Goal: Information Seeking & Learning: Check status

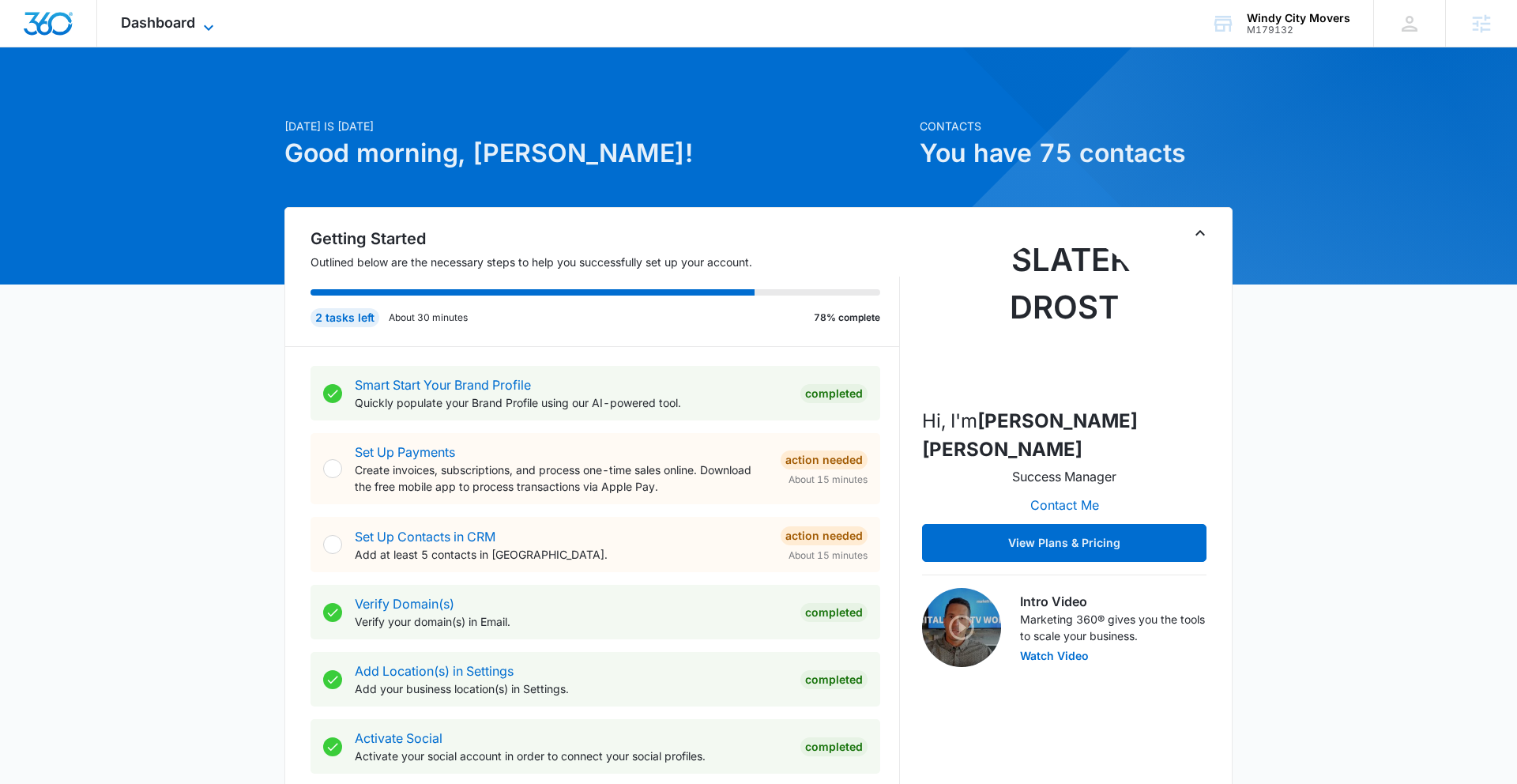
click at [172, 22] on span "Dashboard" at bounding box center [158, 22] width 74 height 17
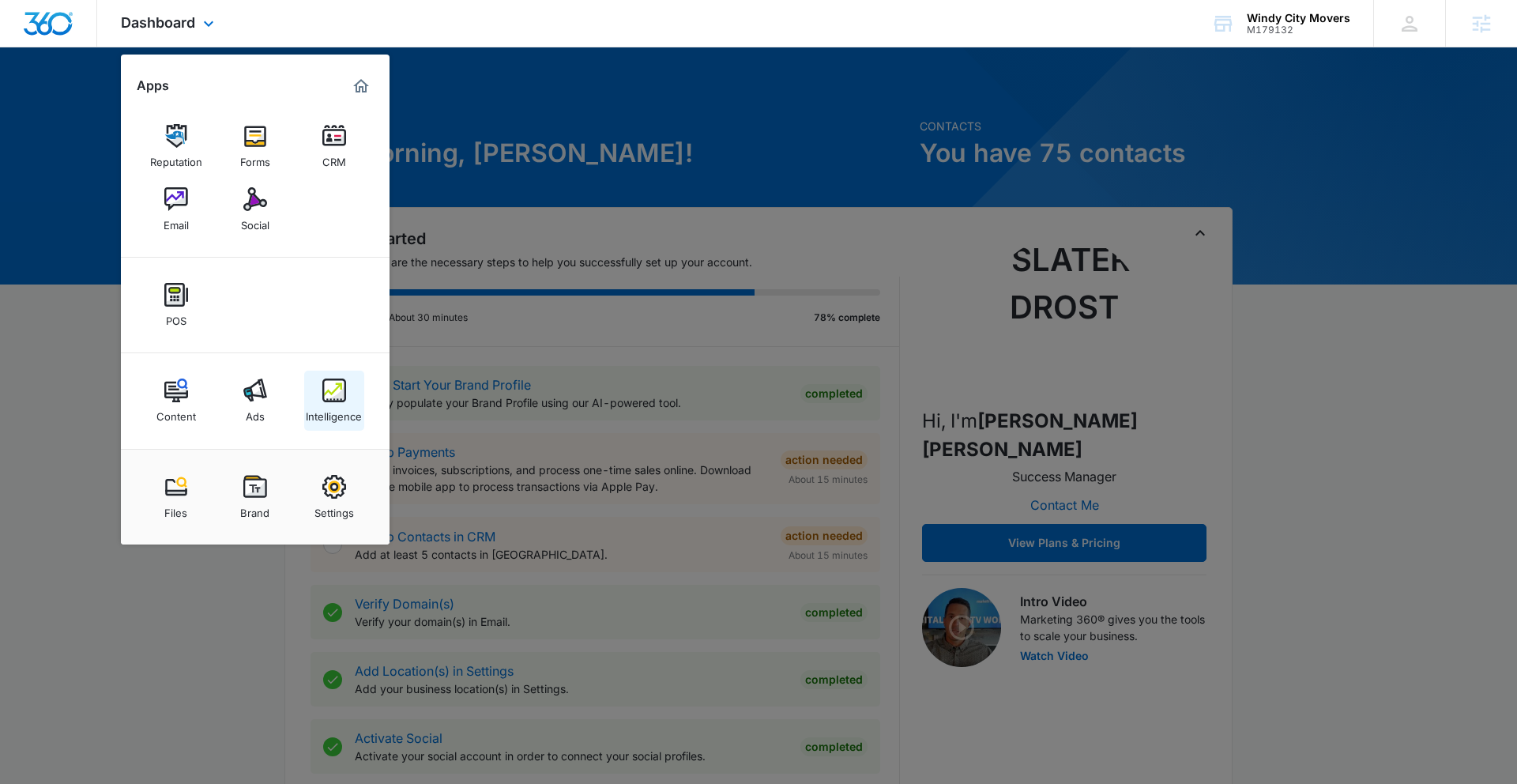
click at [344, 396] on img at bounding box center [334, 389] width 24 height 24
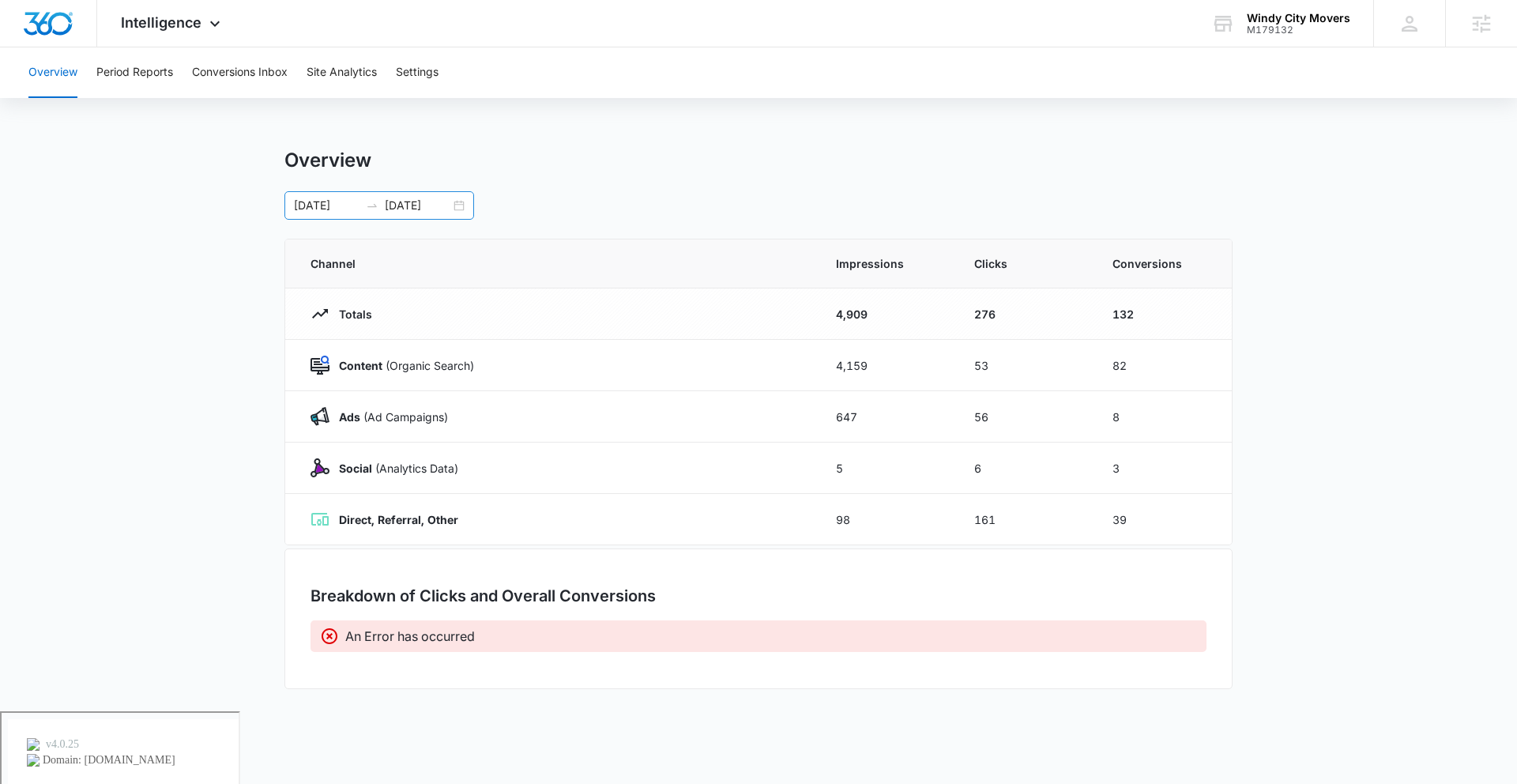
click at [460, 210] on div "[DATE] [DATE]" at bounding box center [380, 205] width 190 height 28
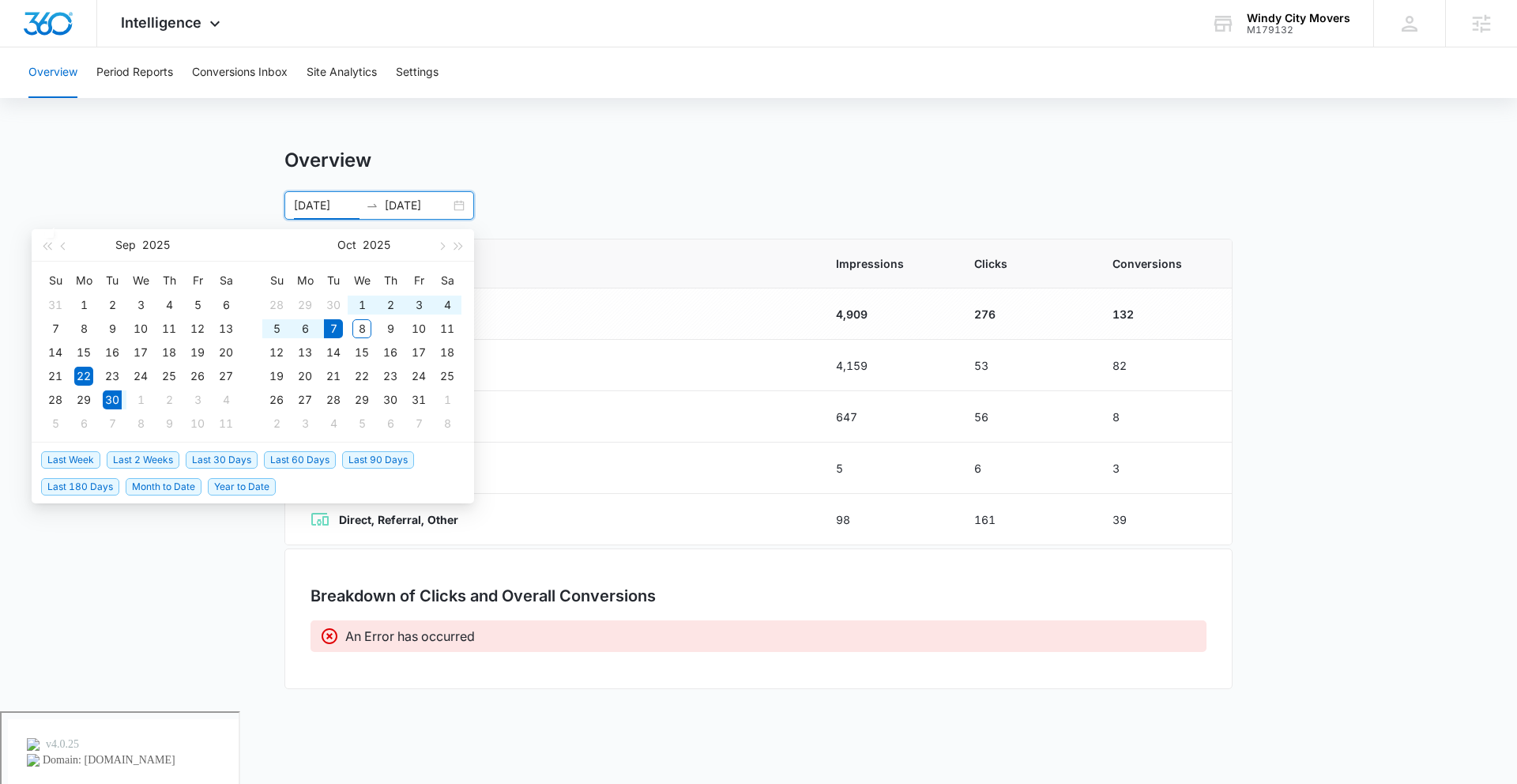
click at [73, 454] on span "Last Week" at bounding box center [70, 460] width 59 height 18
type input "[DATE]"
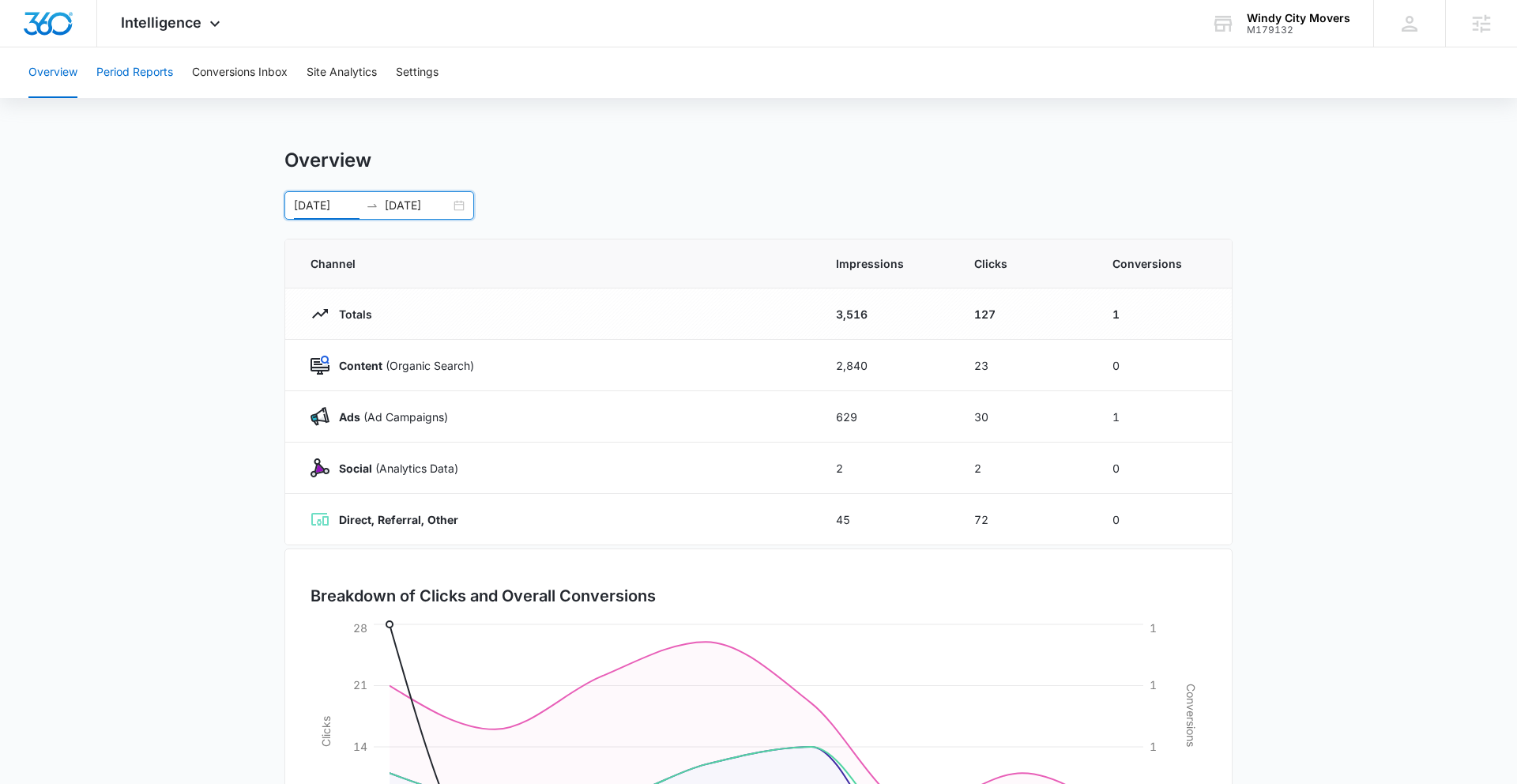
click at [160, 82] on button "Period Reports" at bounding box center [134, 73] width 76 height 51
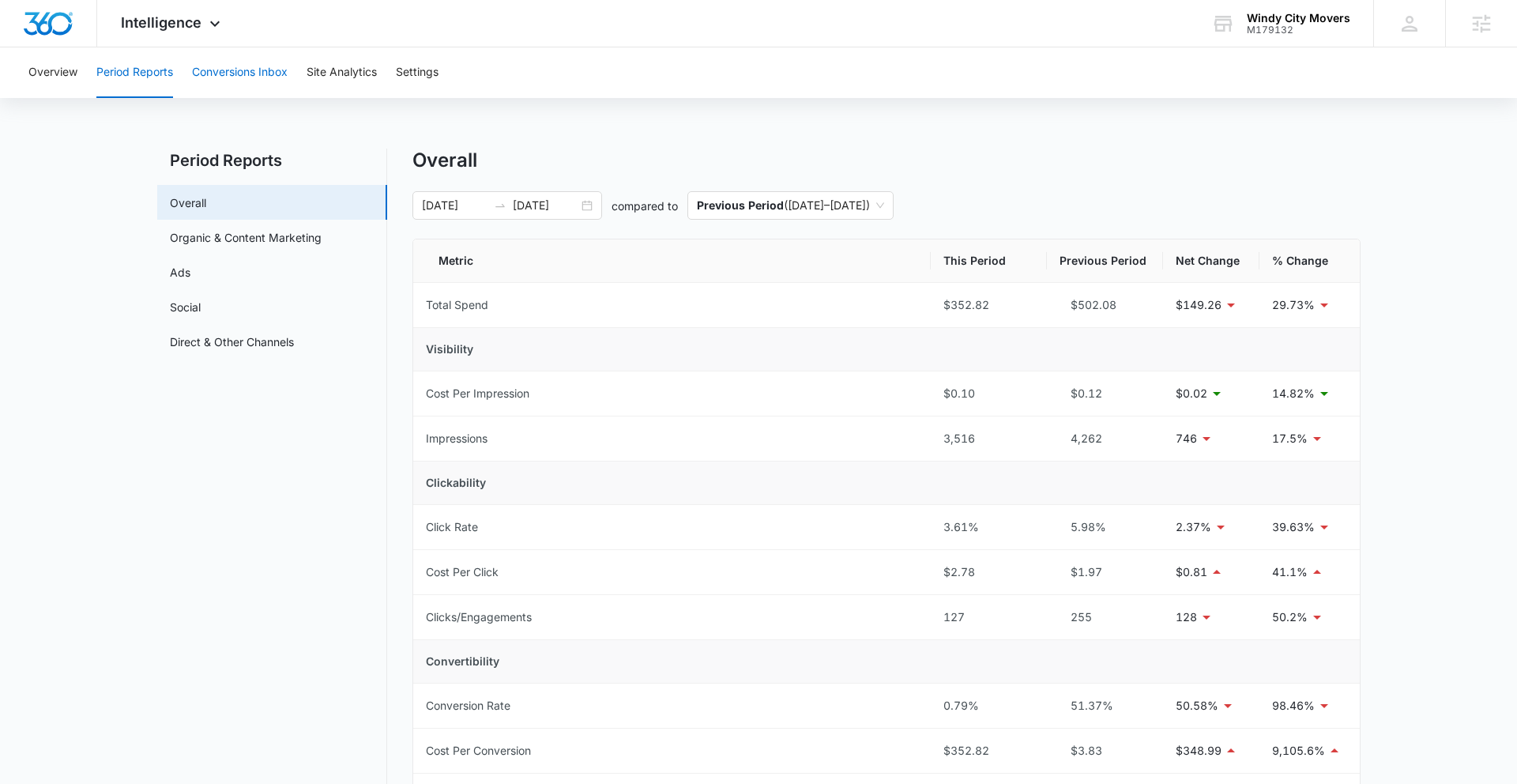
click at [236, 71] on button "Conversions Inbox" at bounding box center [239, 73] width 96 height 51
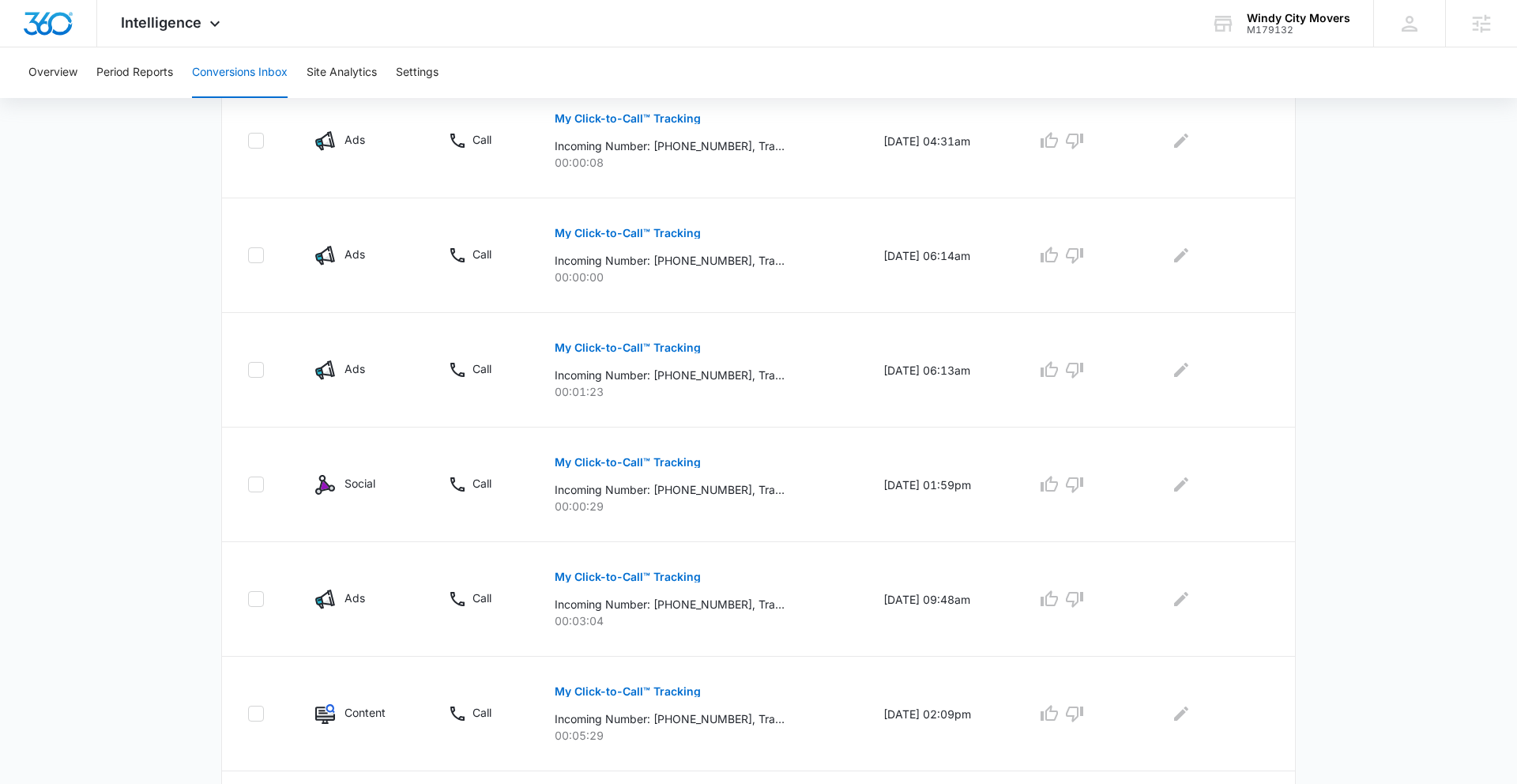
scroll to position [909, 0]
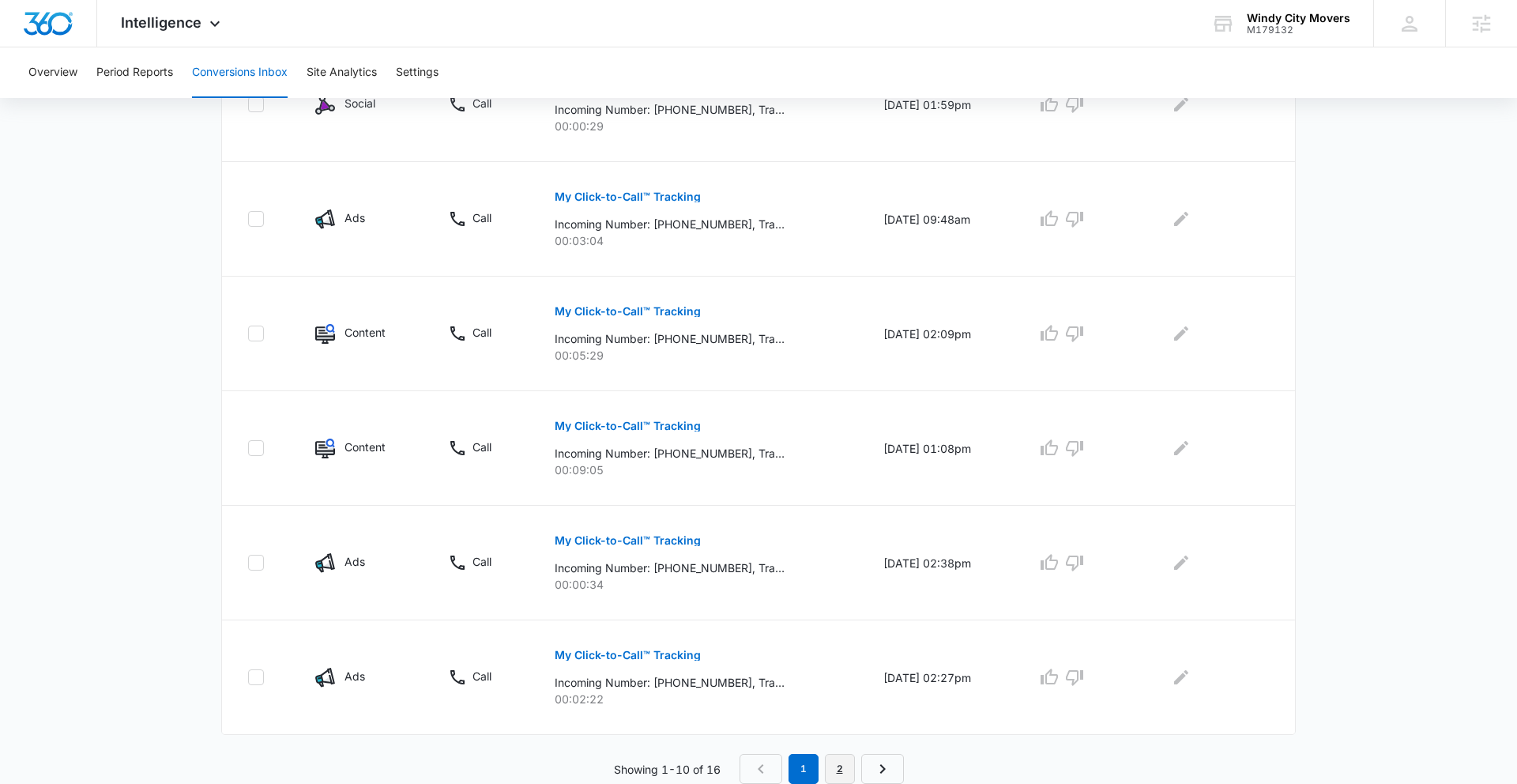
click at [842, 770] on link "2" at bounding box center [839, 768] width 30 height 30
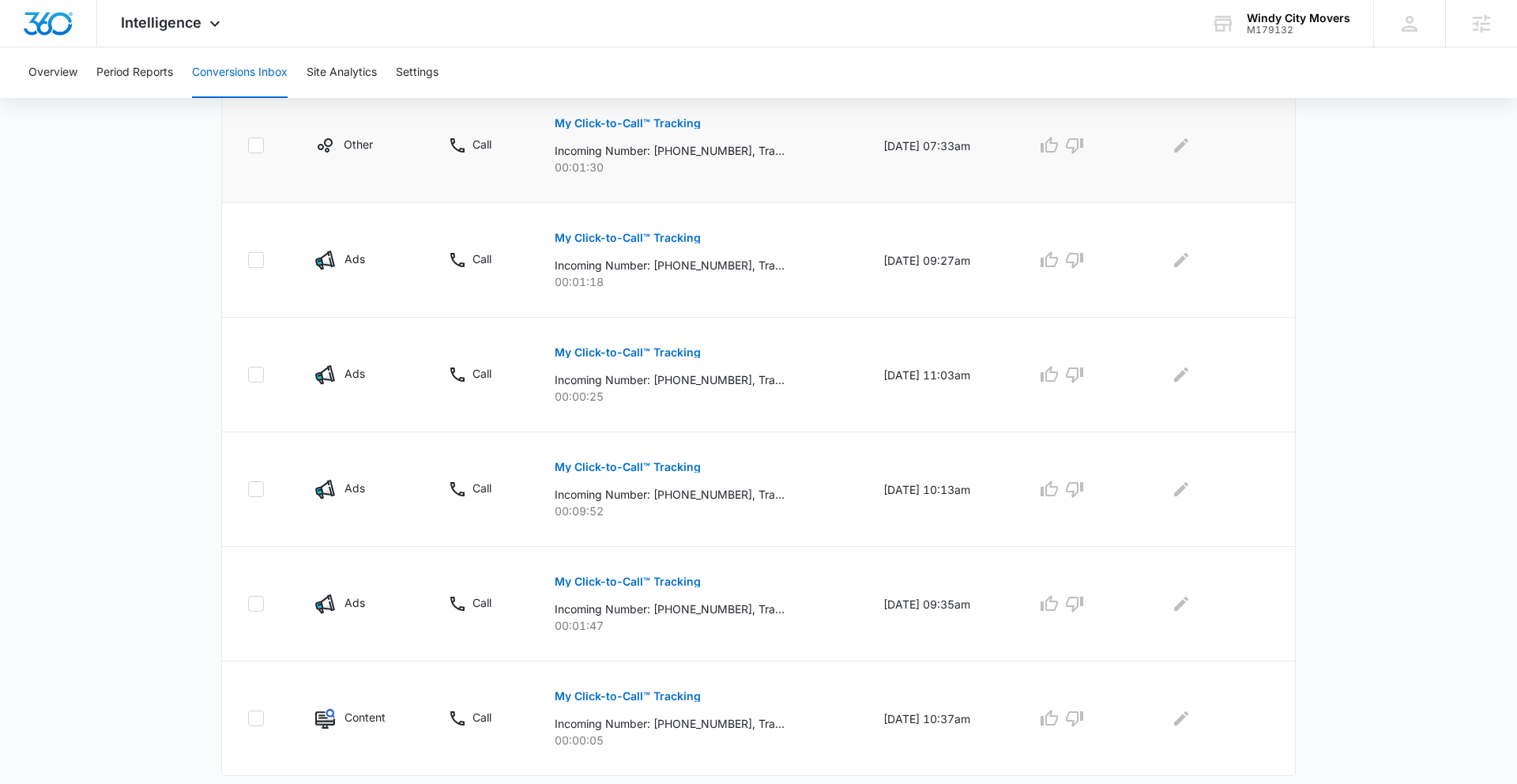
scroll to position [450, 0]
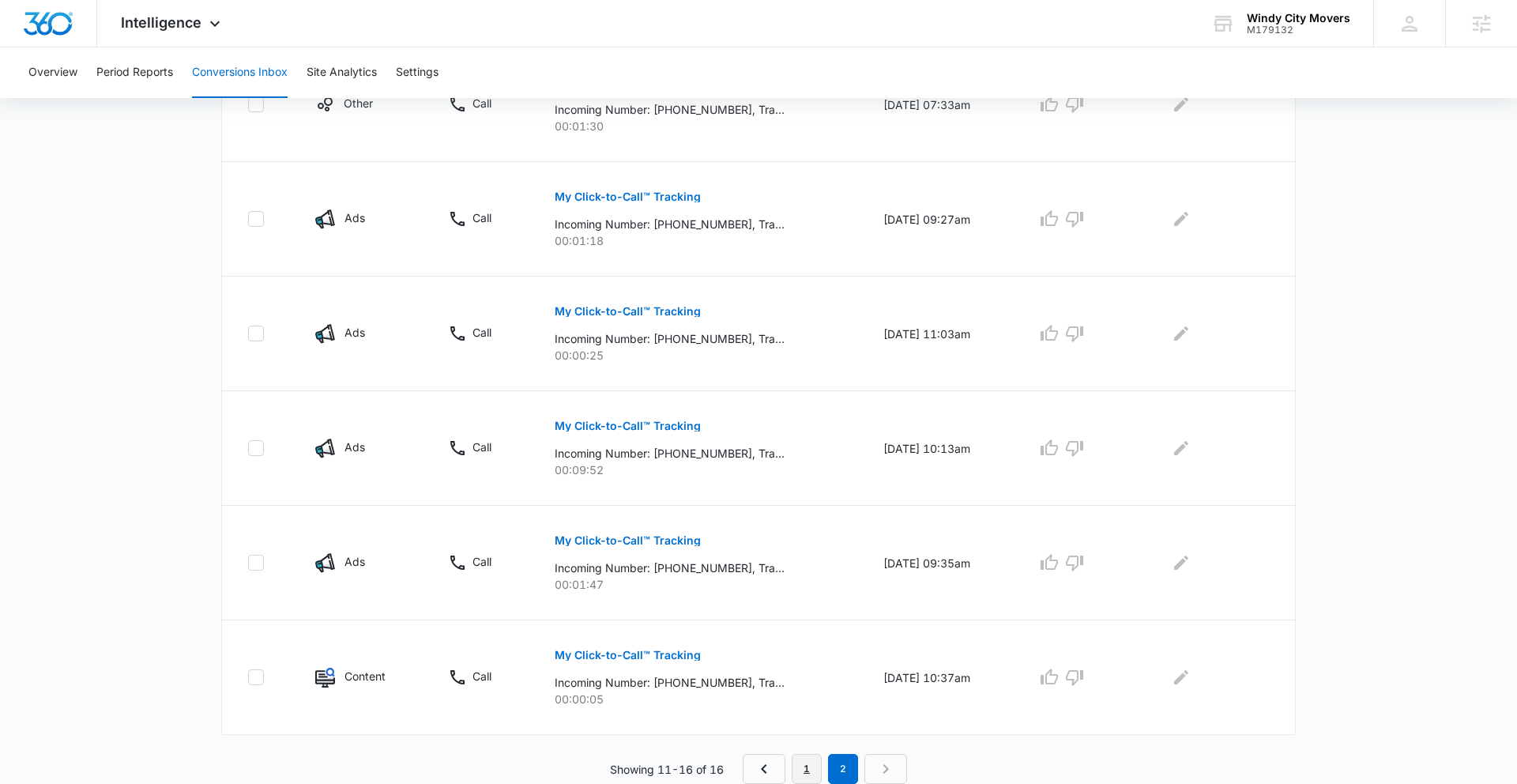
click at [819, 773] on link "1" at bounding box center [807, 768] width 30 height 30
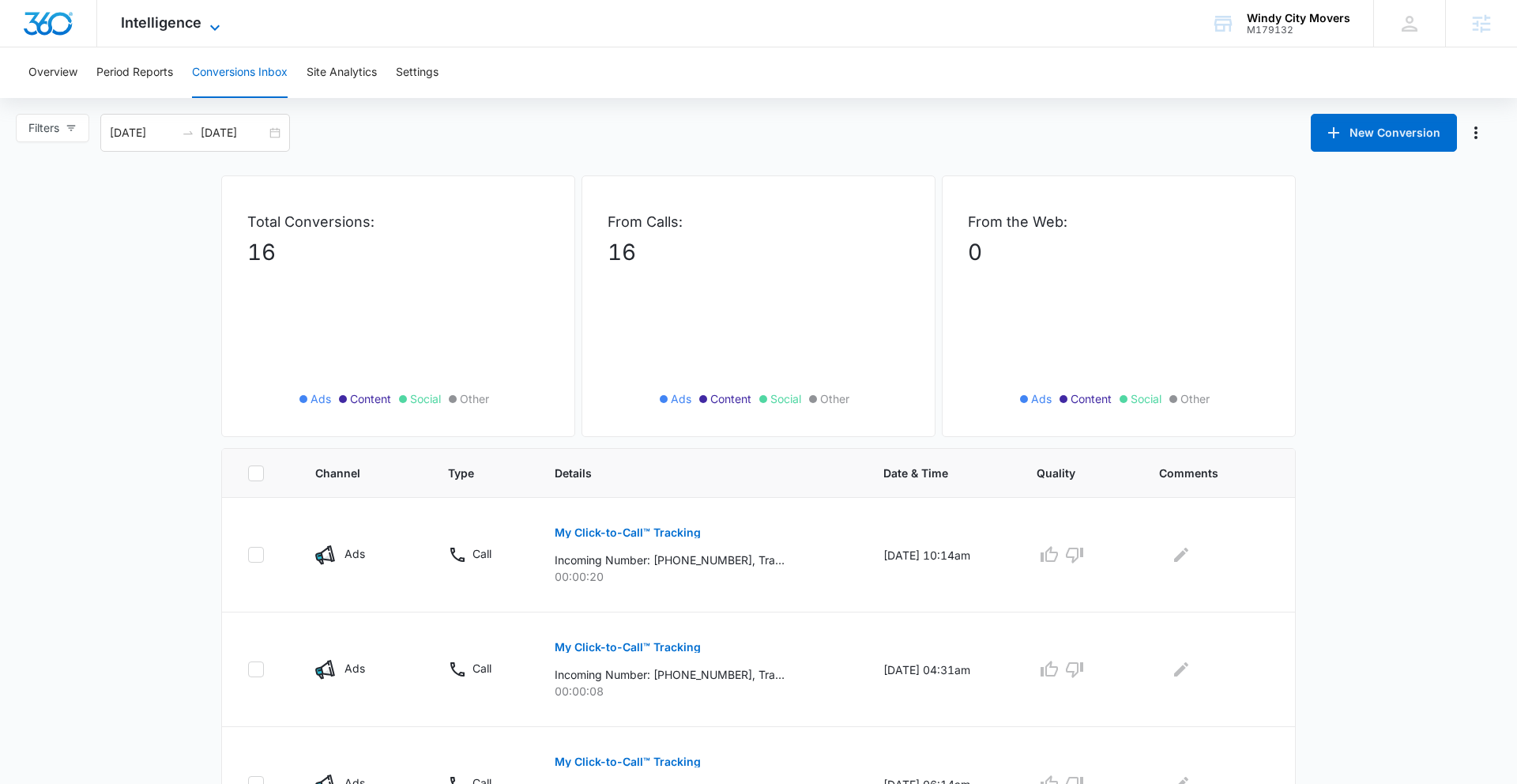
click at [195, 25] on span "Intelligence" at bounding box center [162, 22] width 81 height 17
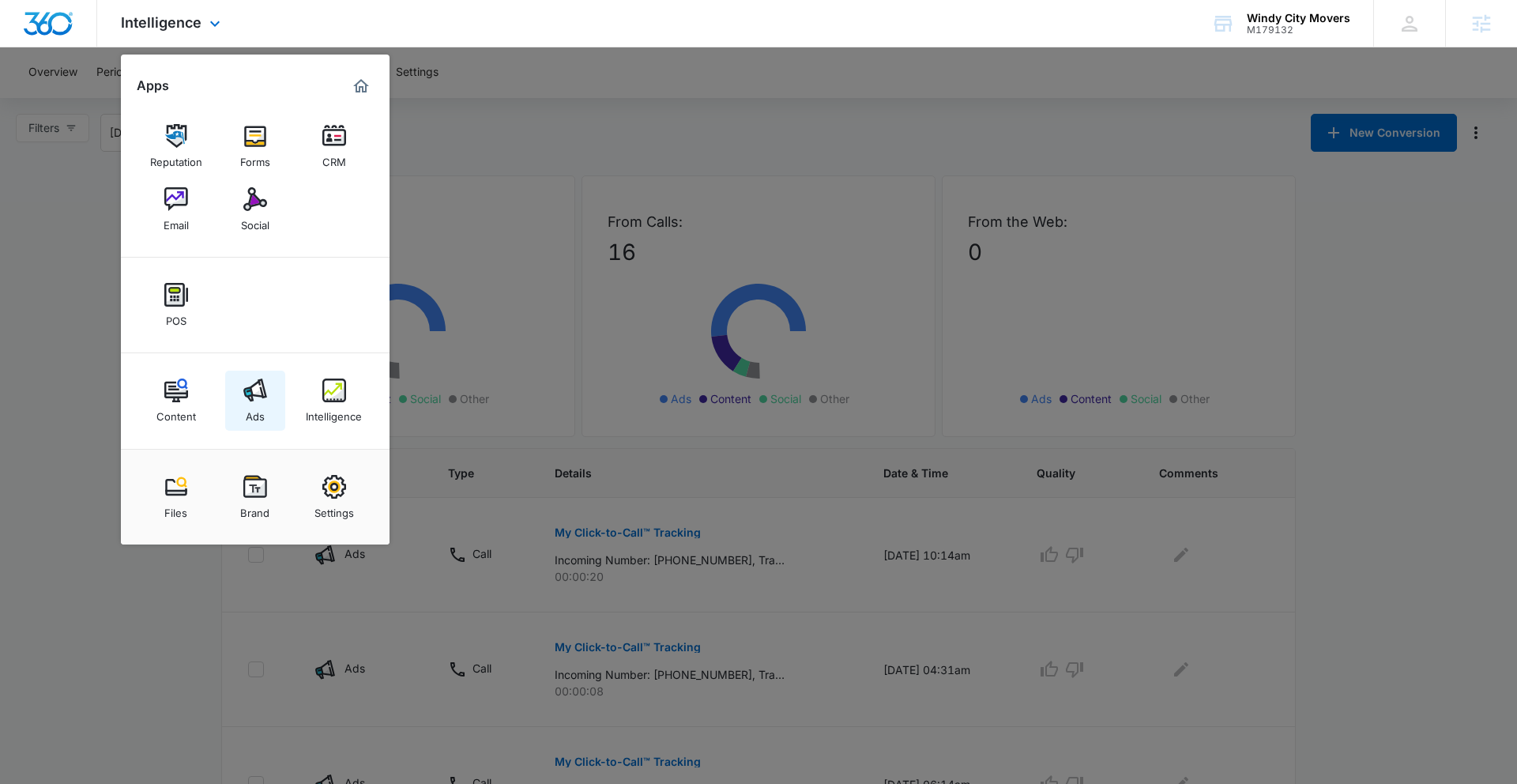
click at [249, 410] on div "Ads" at bounding box center [256, 411] width 19 height 20
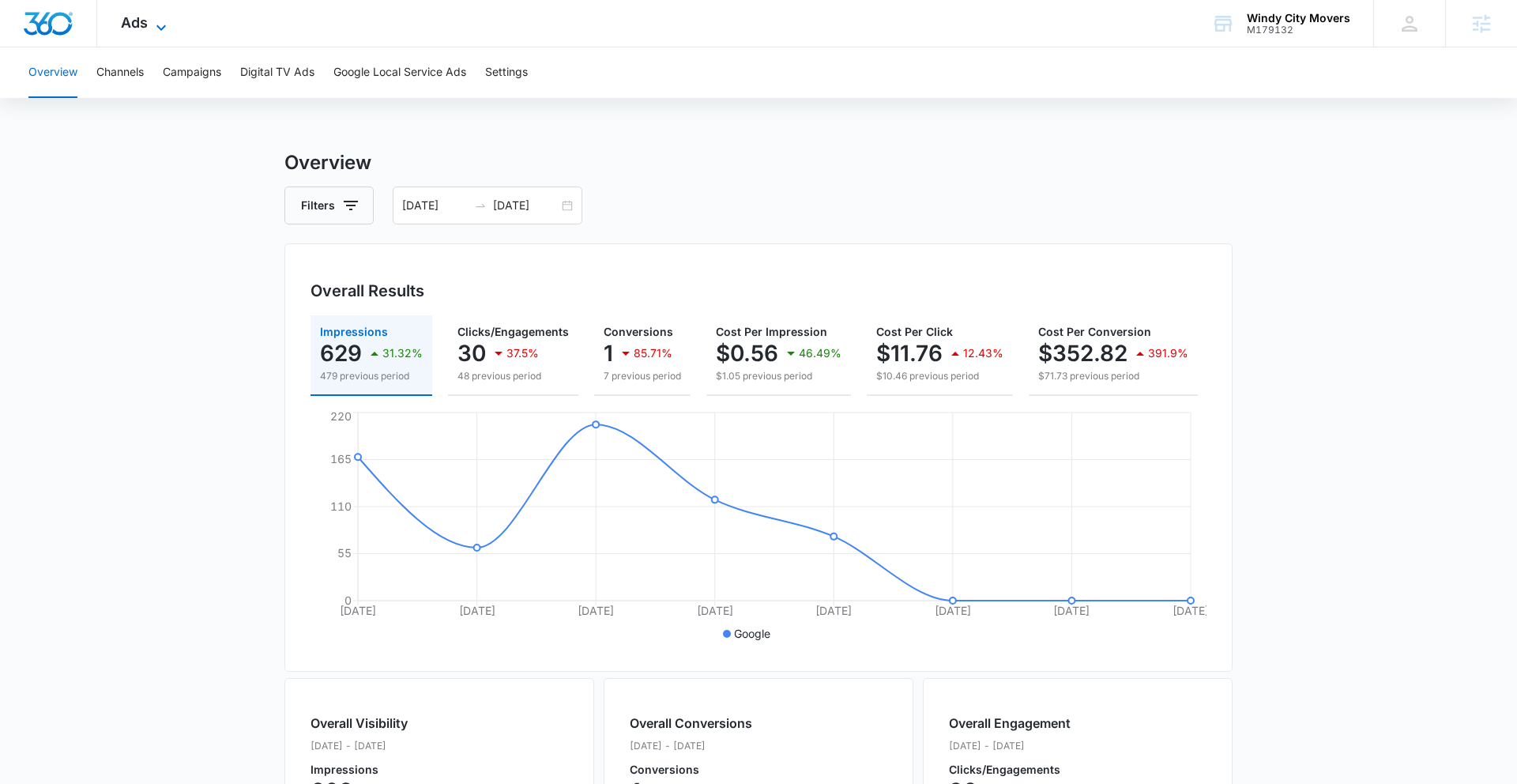
click at [162, 32] on icon at bounding box center [162, 28] width 19 height 19
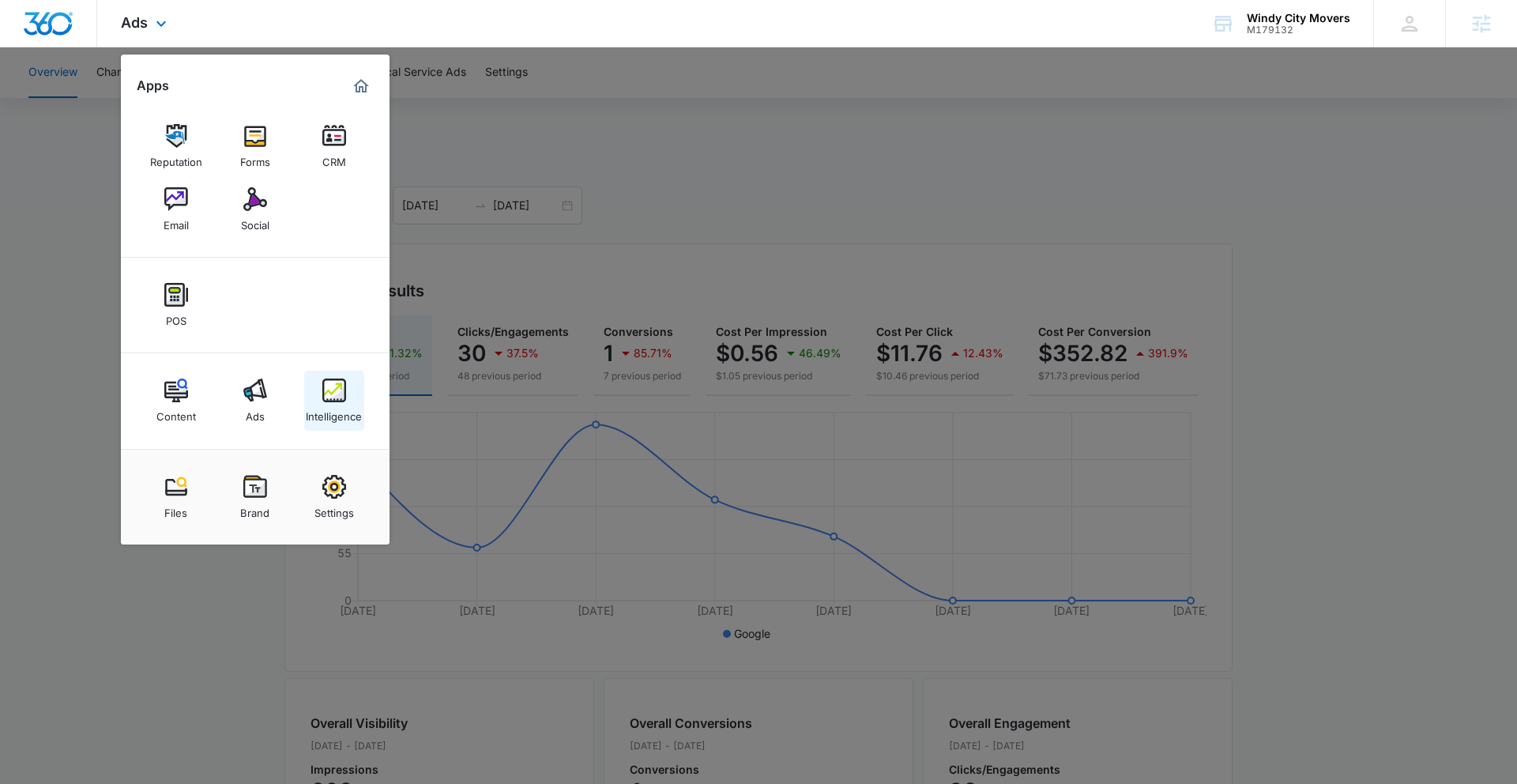
click at [320, 390] on link "Intelligence" at bounding box center [334, 401] width 60 height 60
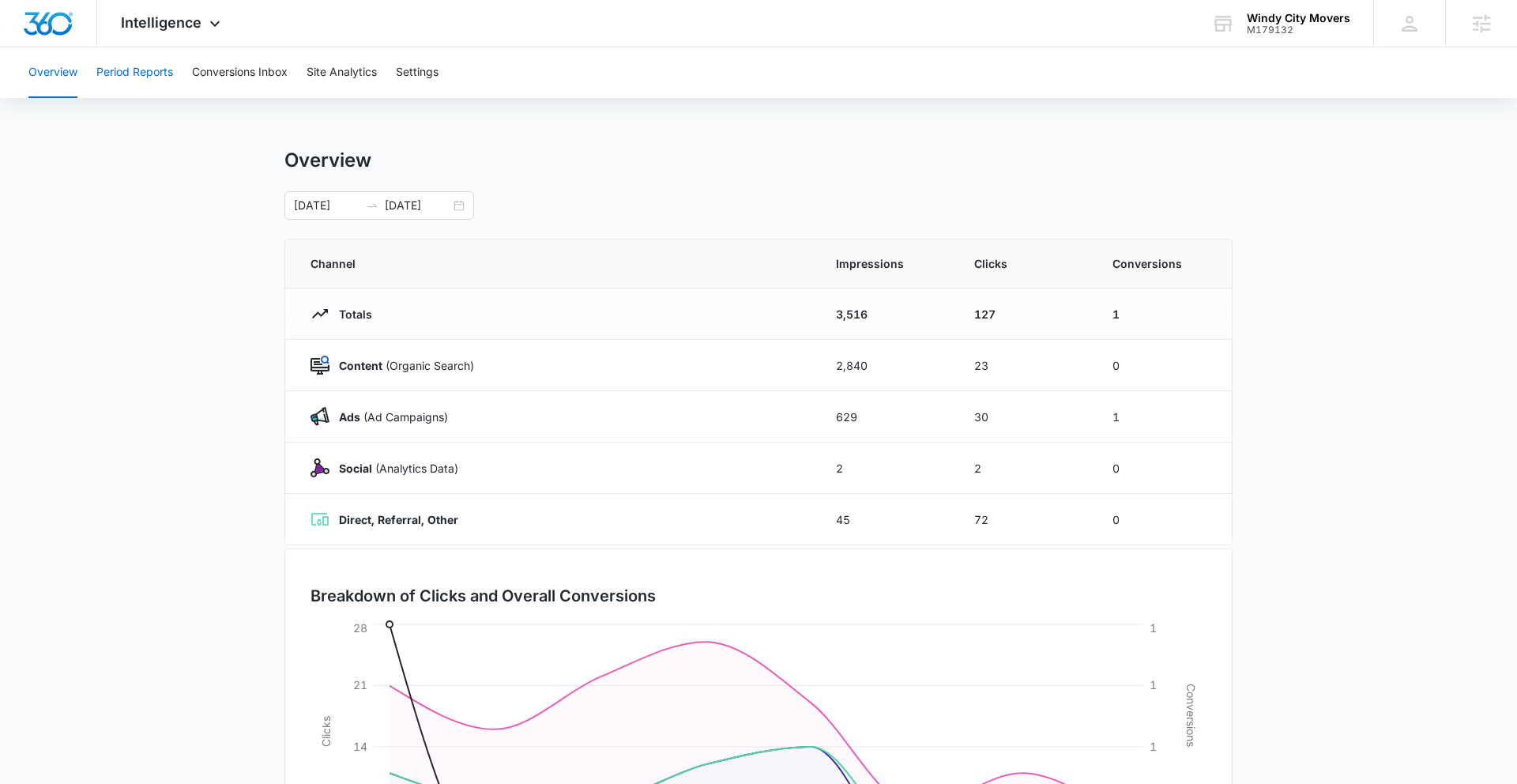
click at [151, 92] on button "Period Reports" at bounding box center [134, 73] width 76 height 51
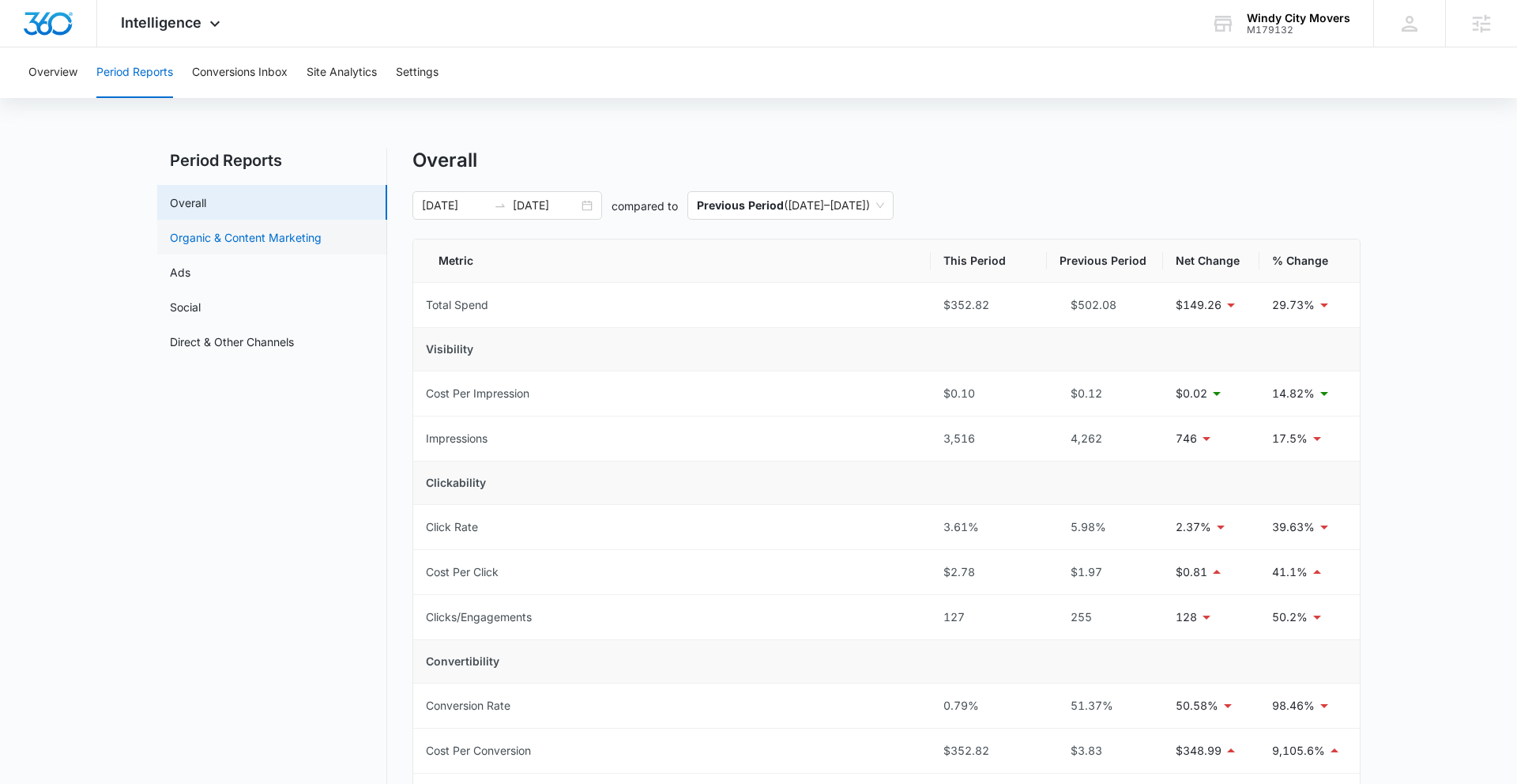
click at [262, 243] on link "Organic & Content Marketing" at bounding box center [245, 237] width 152 height 17
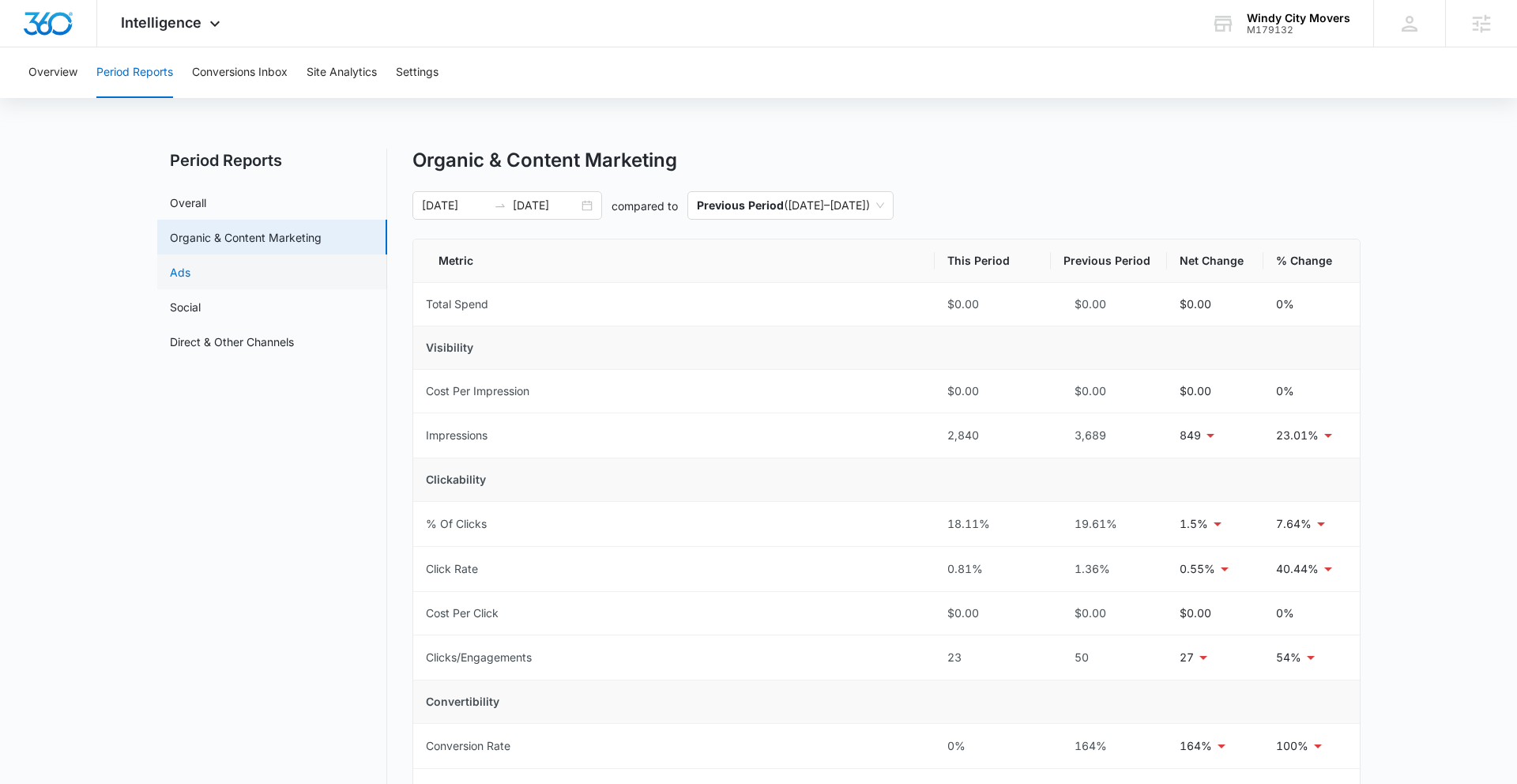
click at [191, 280] on link "Ads" at bounding box center [179, 272] width 20 height 17
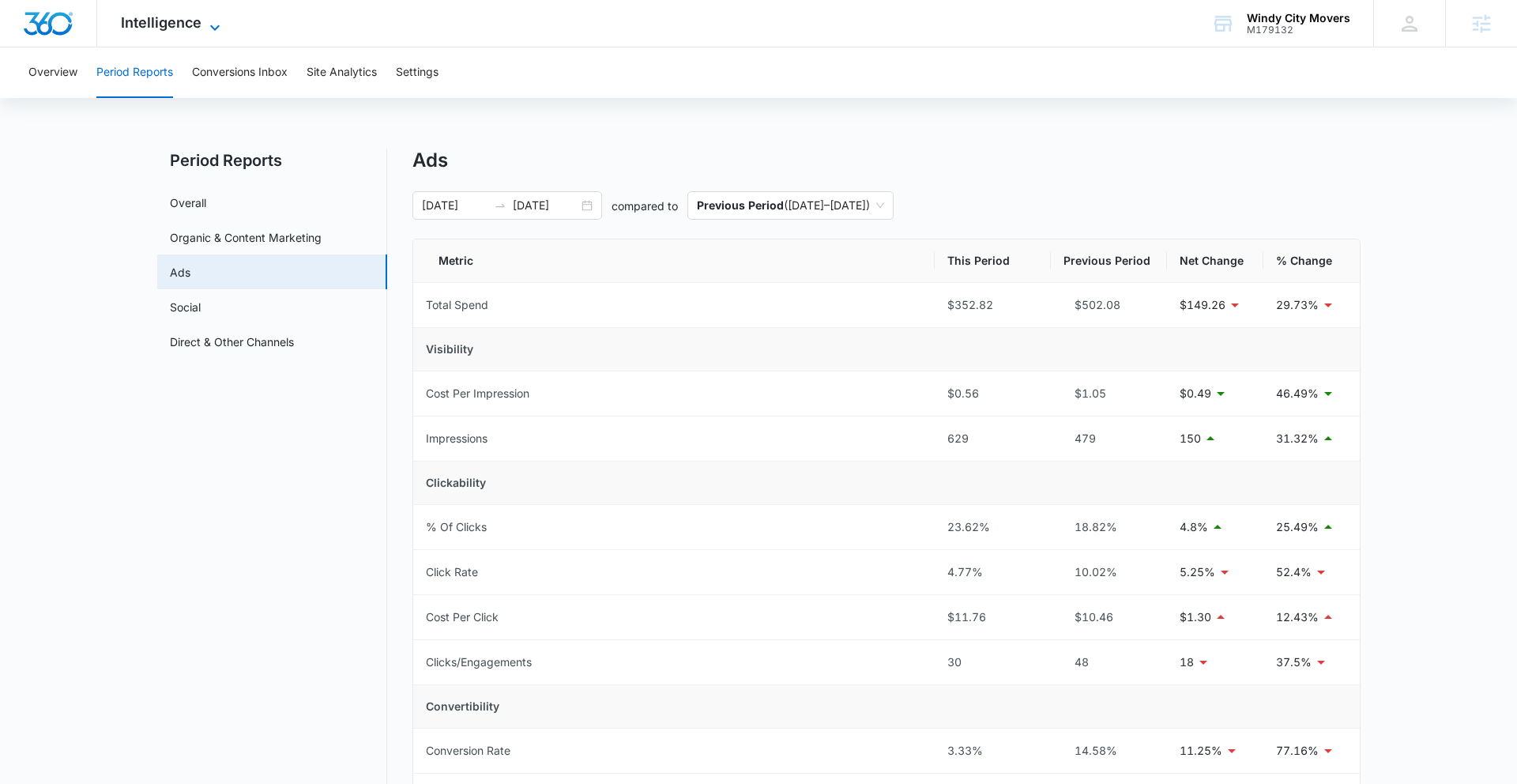
click at [179, 14] on span "Intelligence" at bounding box center [162, 22] width 81 height 17
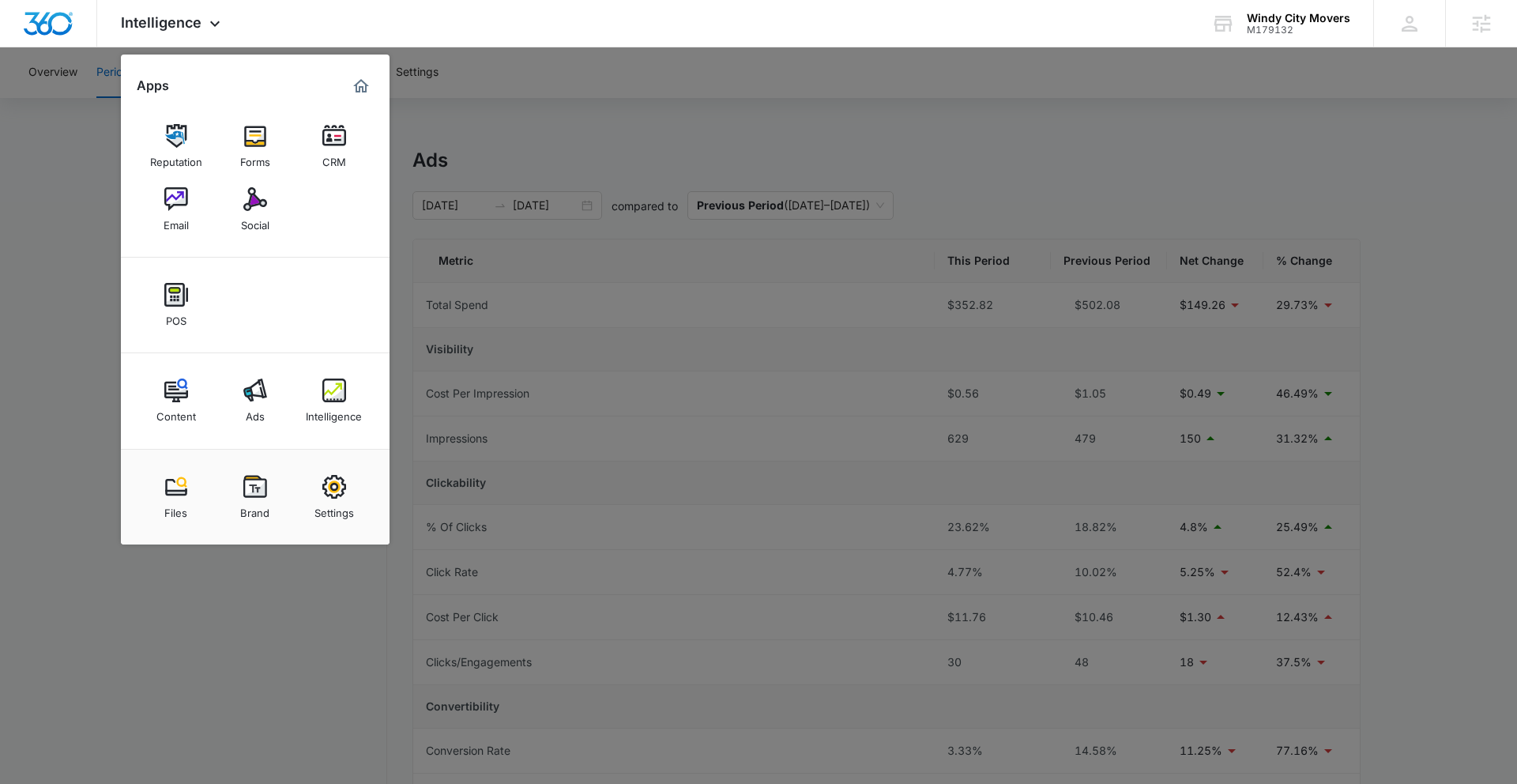
click at [315, 570] on div at bounding box center [758, 392] width 1517 height 784
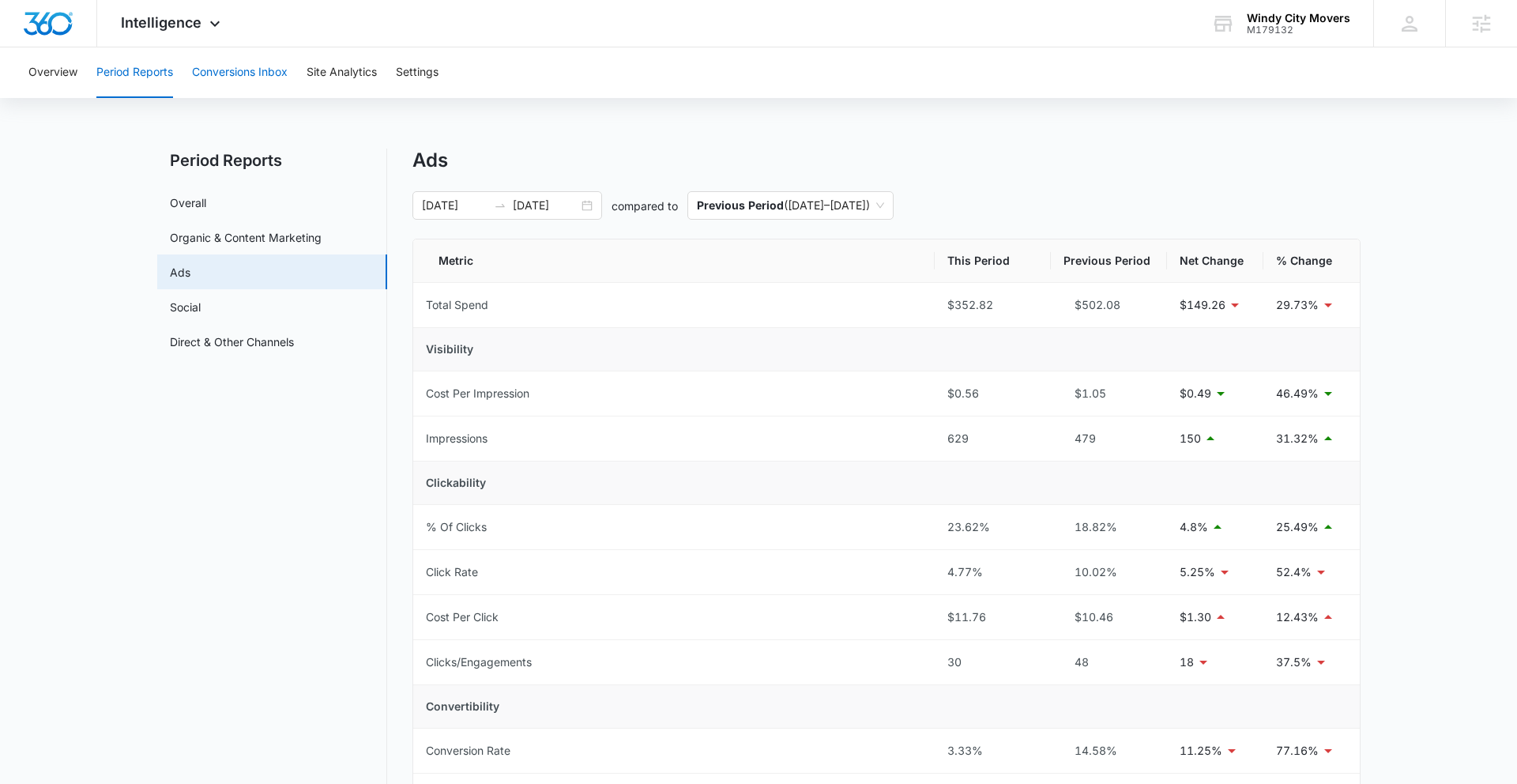
click at [261, 76] on button "Conversions Inbox" at bounding box center [239, 73] width 96 height 51
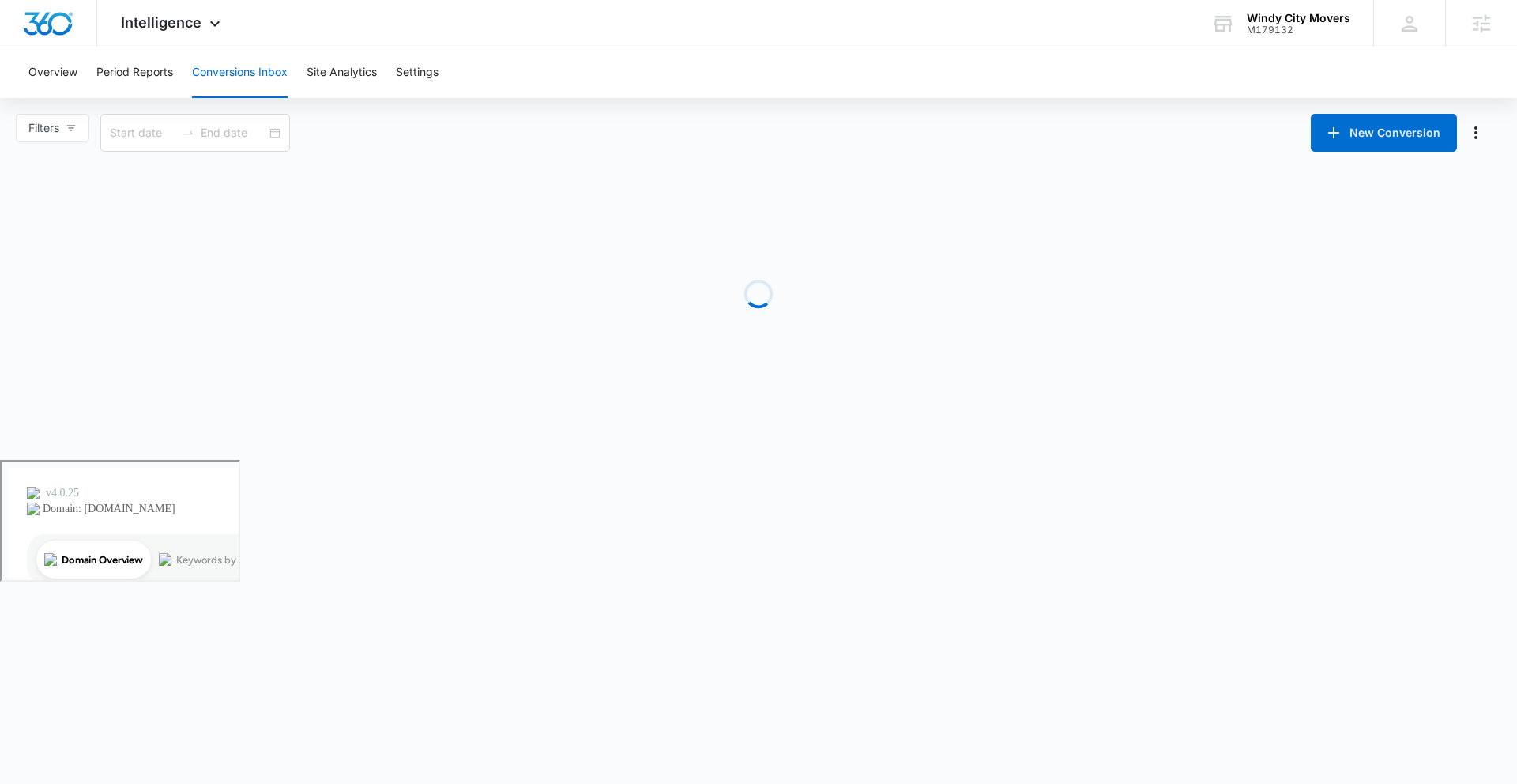
type input "[DATE]"
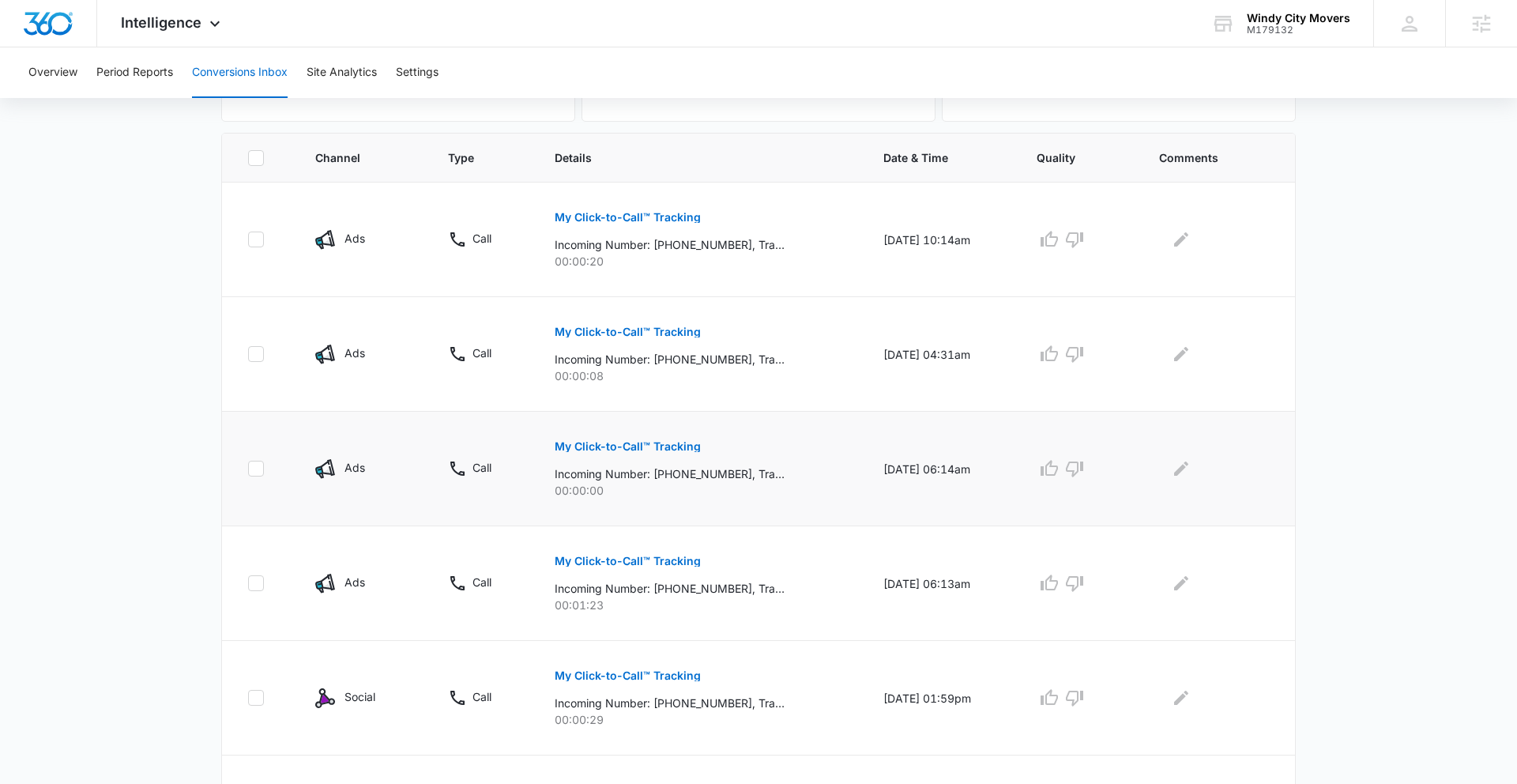
scroll to position [325, 0]
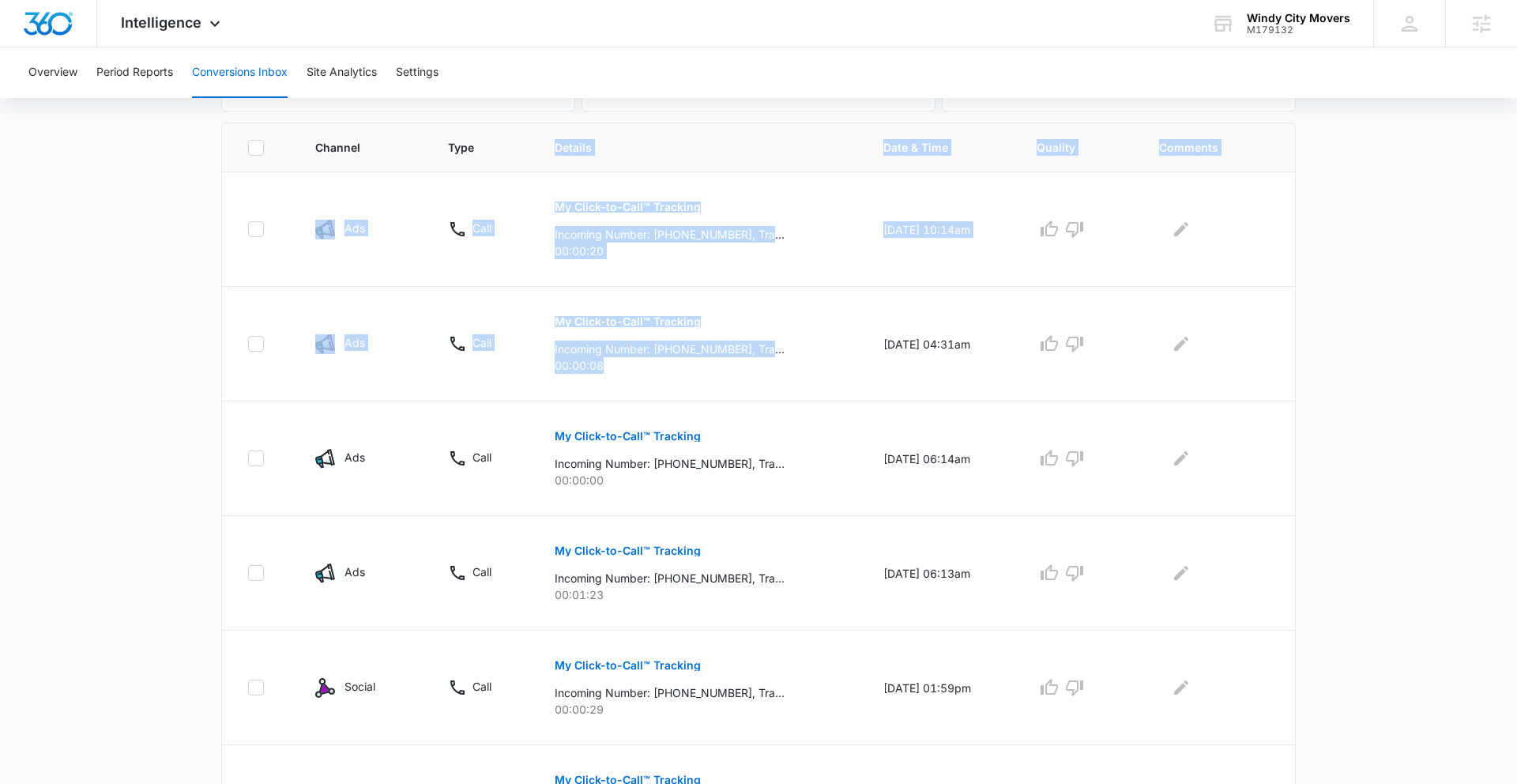
drag, startPoint x: 653, startPoint y: 363, endPoint x: 520, endPoint y: 150, distance: 251.1
click at [520, 149] on table "Channel Type Details Date & Time Quality Comments Ads Call My Click-to-Call™ Tr…" at bounding box center [758, 720] width 1072 height 1194
click at [593, 245] on p "00:00:20" at bounding box center [700, 250] width 290 height 17
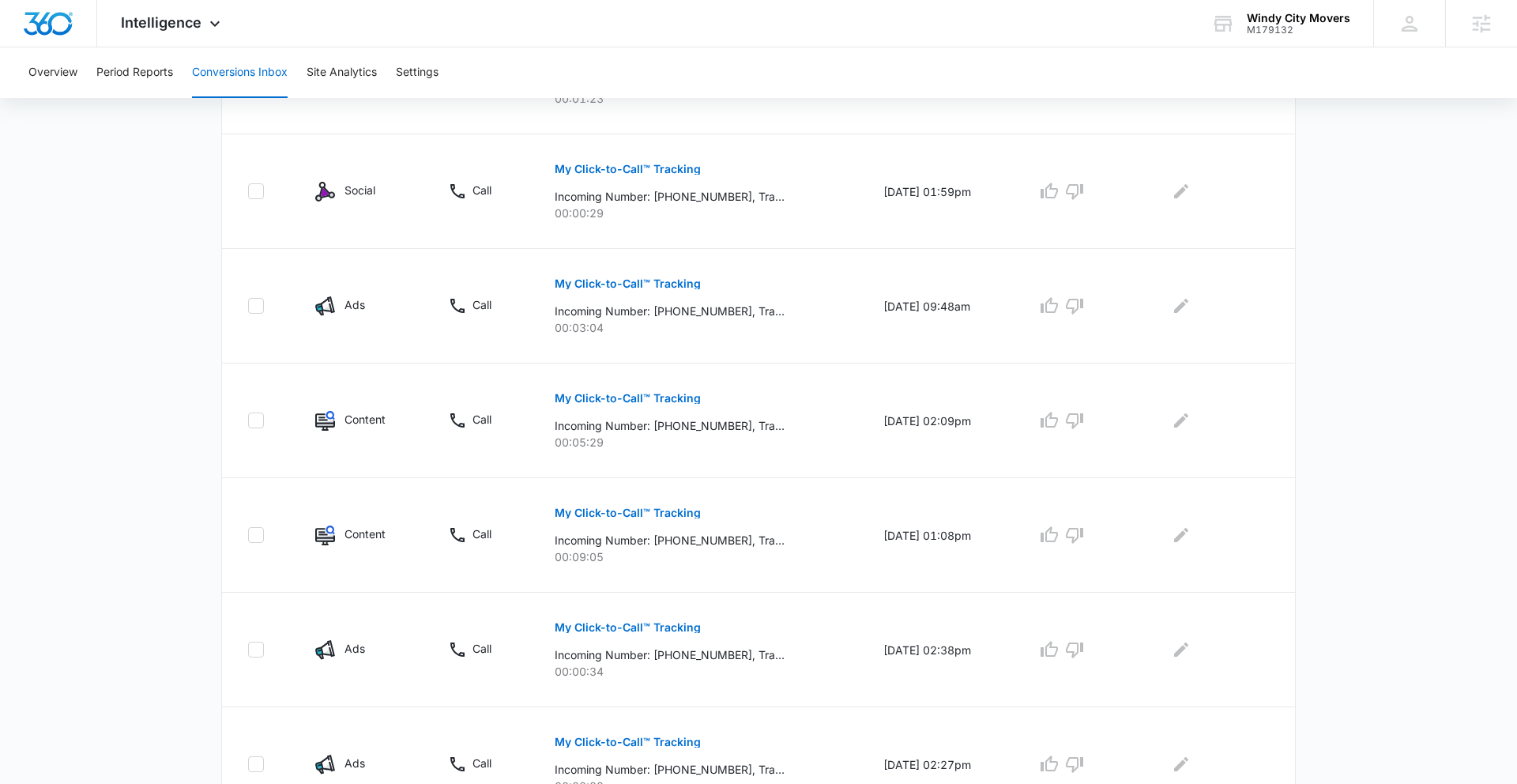
scroll to position [823, 0]
drag, startPoint x: 631, startPoint y: 457, endPoint x: 519, endPoint y: 406, distance: 123.1
click at [519, 407] on tr "Content Call My Click-to-Call™ Tracking Incoming Number: [PHONE_NUMBER], Tracki…" at bounding box center [758, 420] width 1072 height 114
drag, startPoint x: 609, startPoint y: 319, endPoint x: 533, endPoint y: 311, distance: 76.4
click at [535, 311] on td "My Click-to-Call™ Tracking Incoming Number: [PHONE_NUMBER], Tracking Number: [P…" at bounding box center [699, 305] width 328 height 114
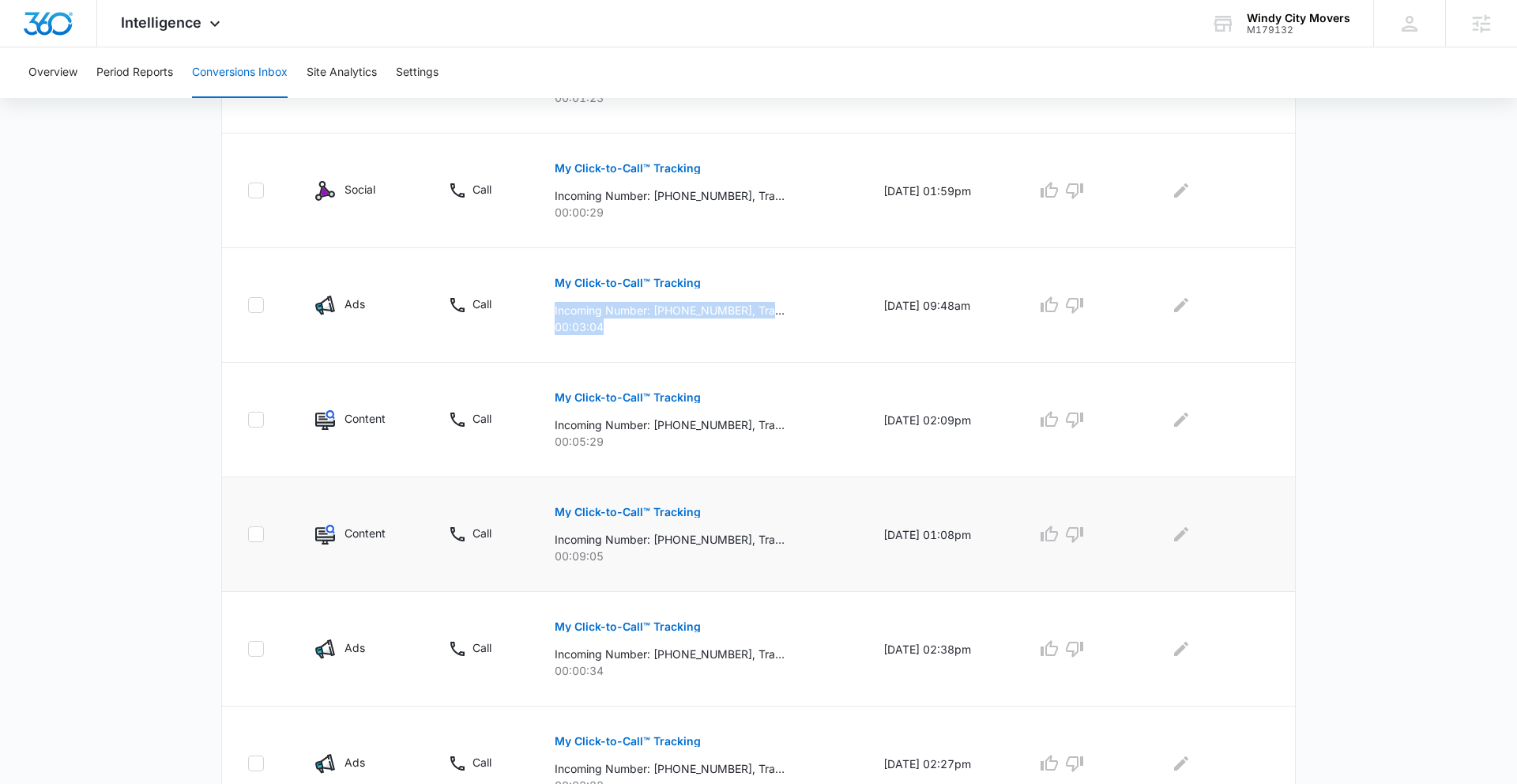
scroll to position [909, 0]
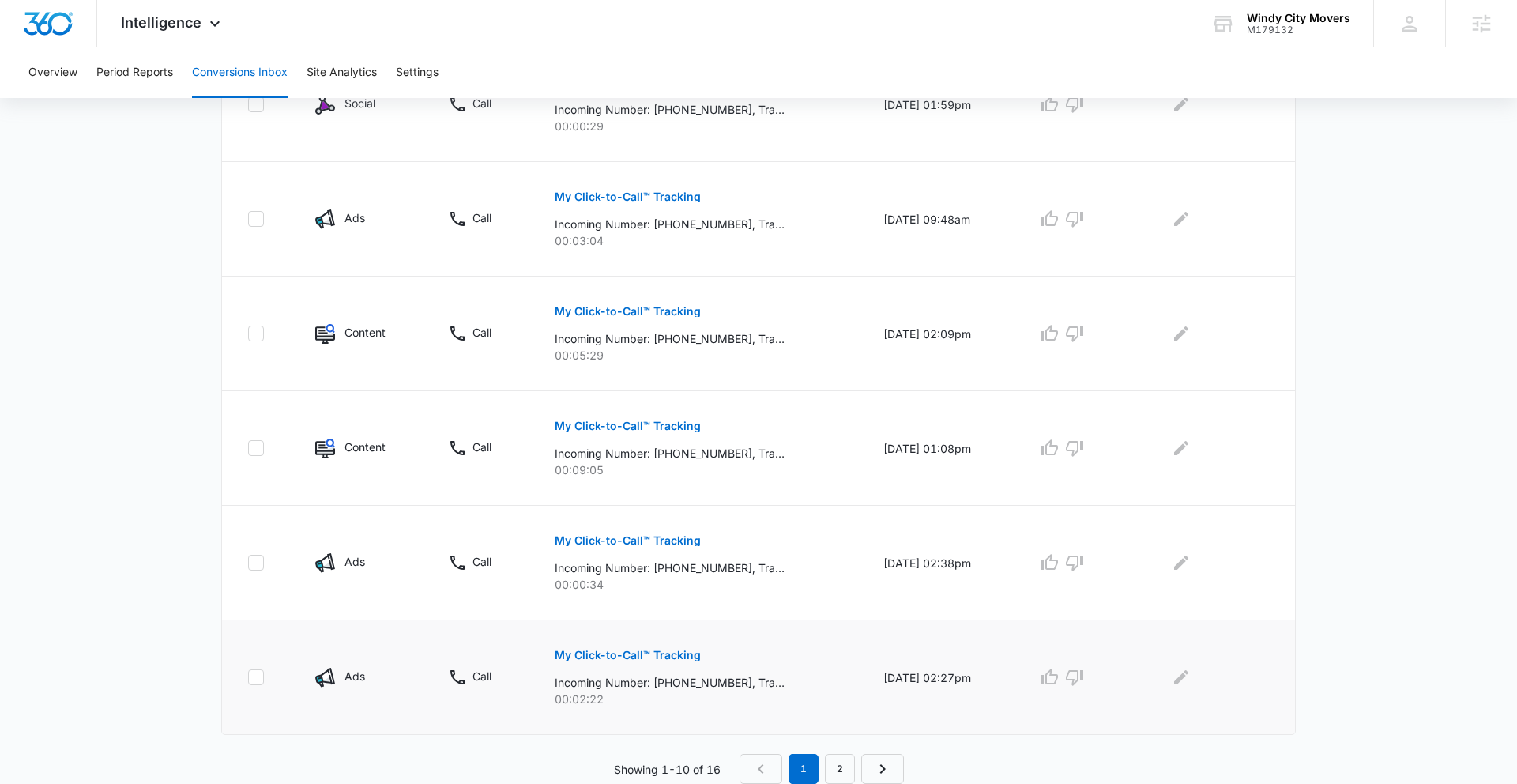
click at [651, 714] on td "My Click-to-Call™ Tracking Incoming Number: [PHONE_NUMBER], Tracking Number: [P…" at bounding box center [699, 678] width 328 height 114
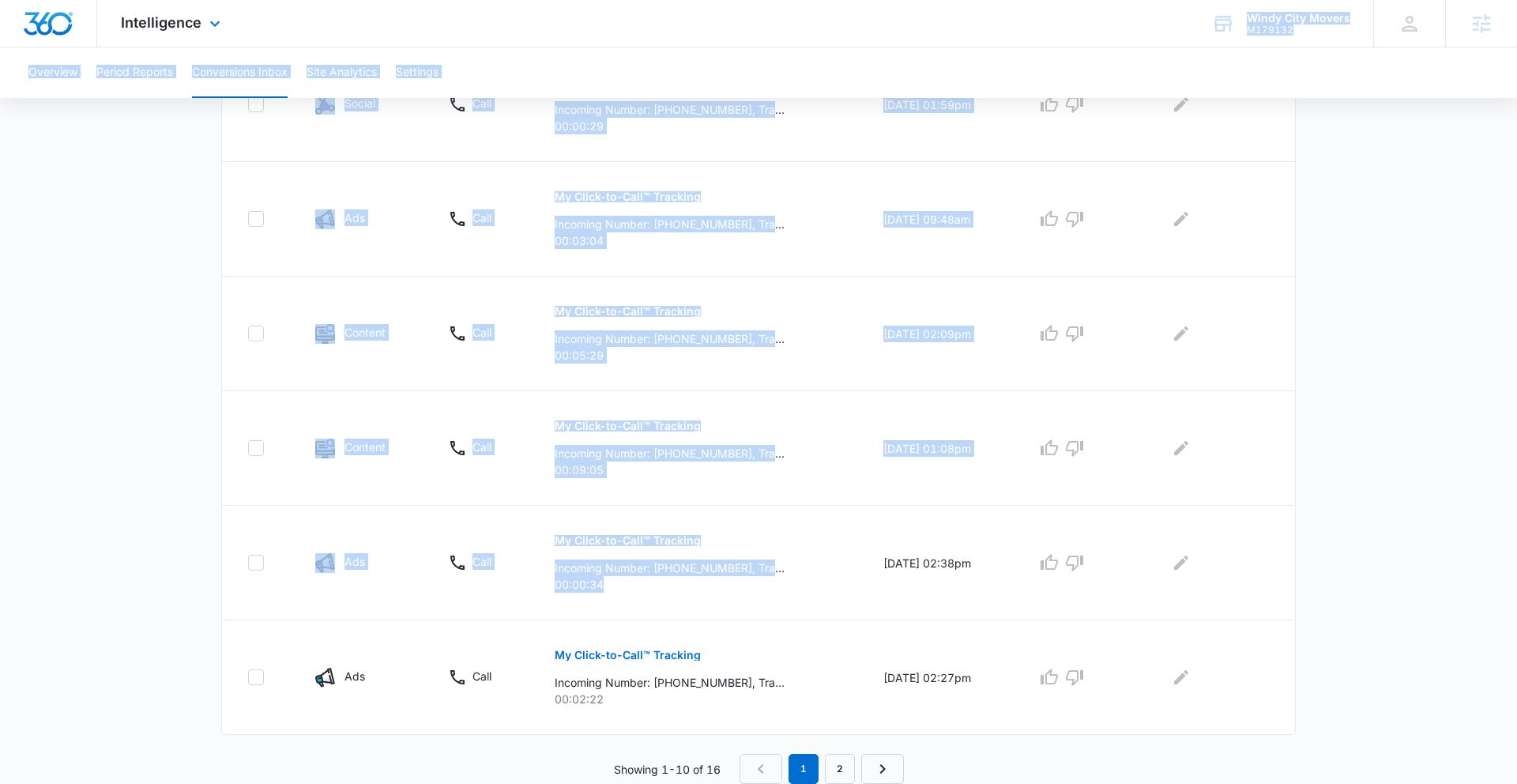
drag, startPoint x: 643, startPoint y: 602, endPoint x: 440, endPoint y: 12, distance: 623.9
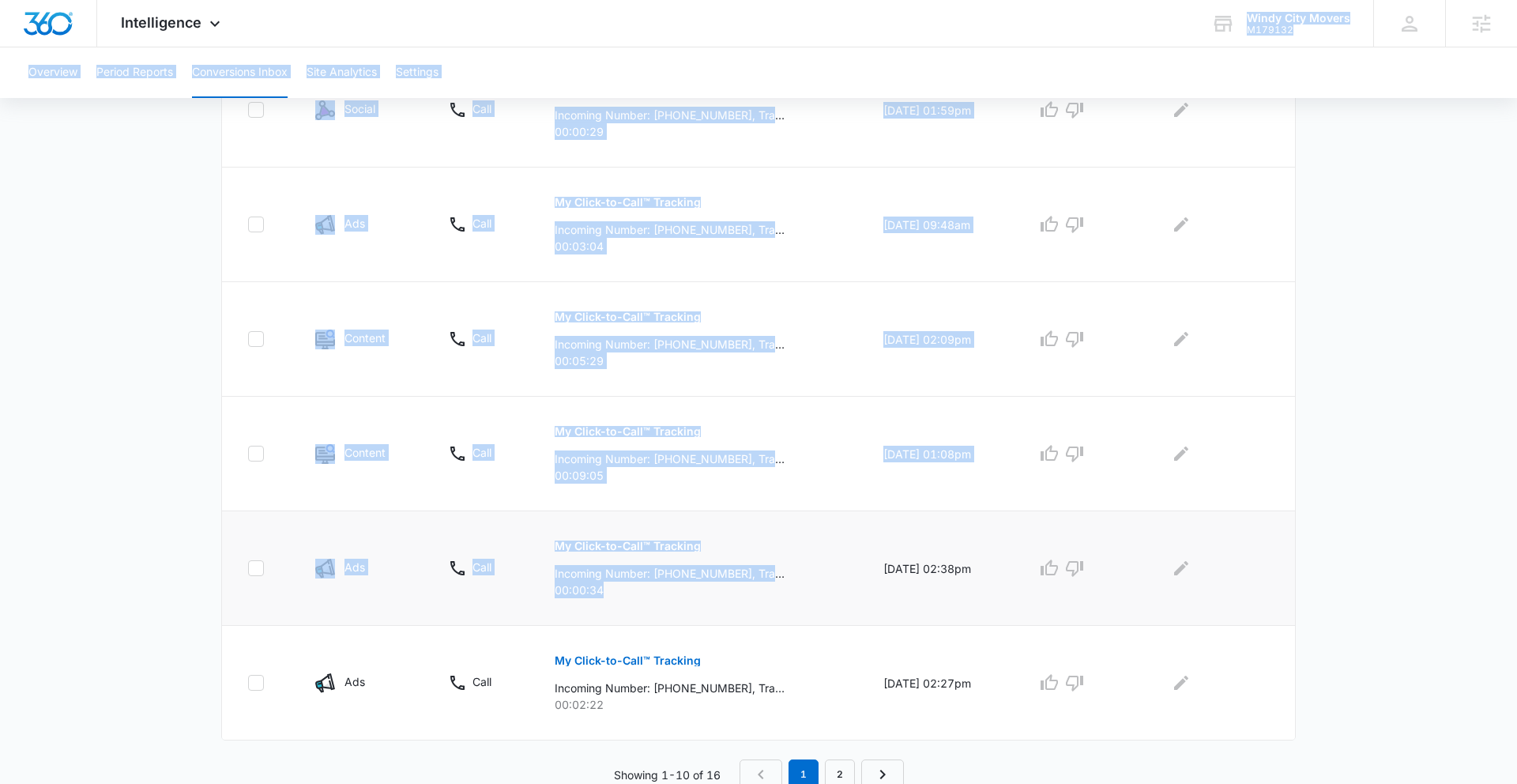
click at [769, 574] on p "Incoming Number: [PHONE_NUMBER], Tracking Number: [PHONE_NUMBER], Ring To: [PHO…" at bounding box center [670, 573] width 230 height 17
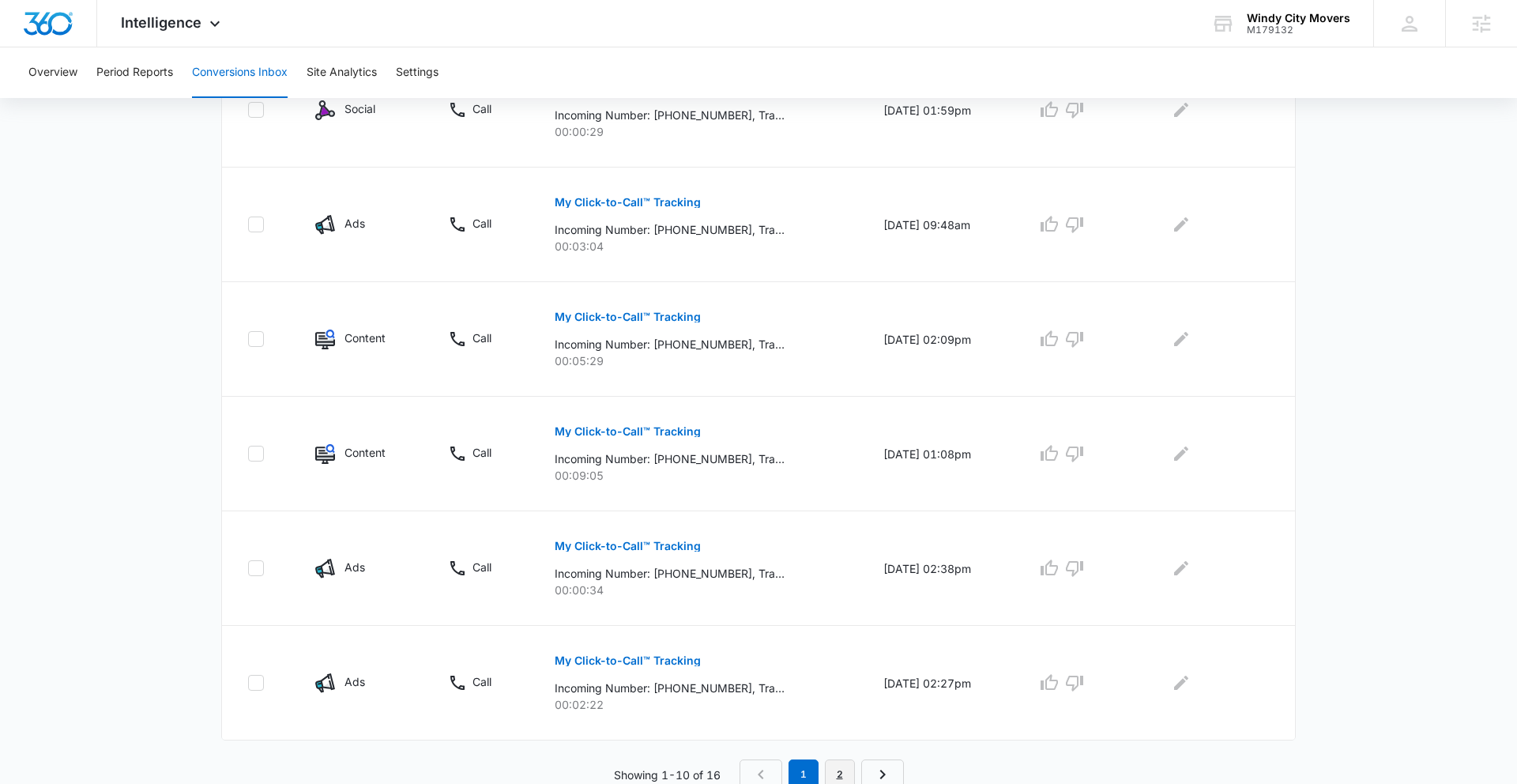
click at [835, 777] on link "2" at bounding box center [839, 774] width 30 height 30
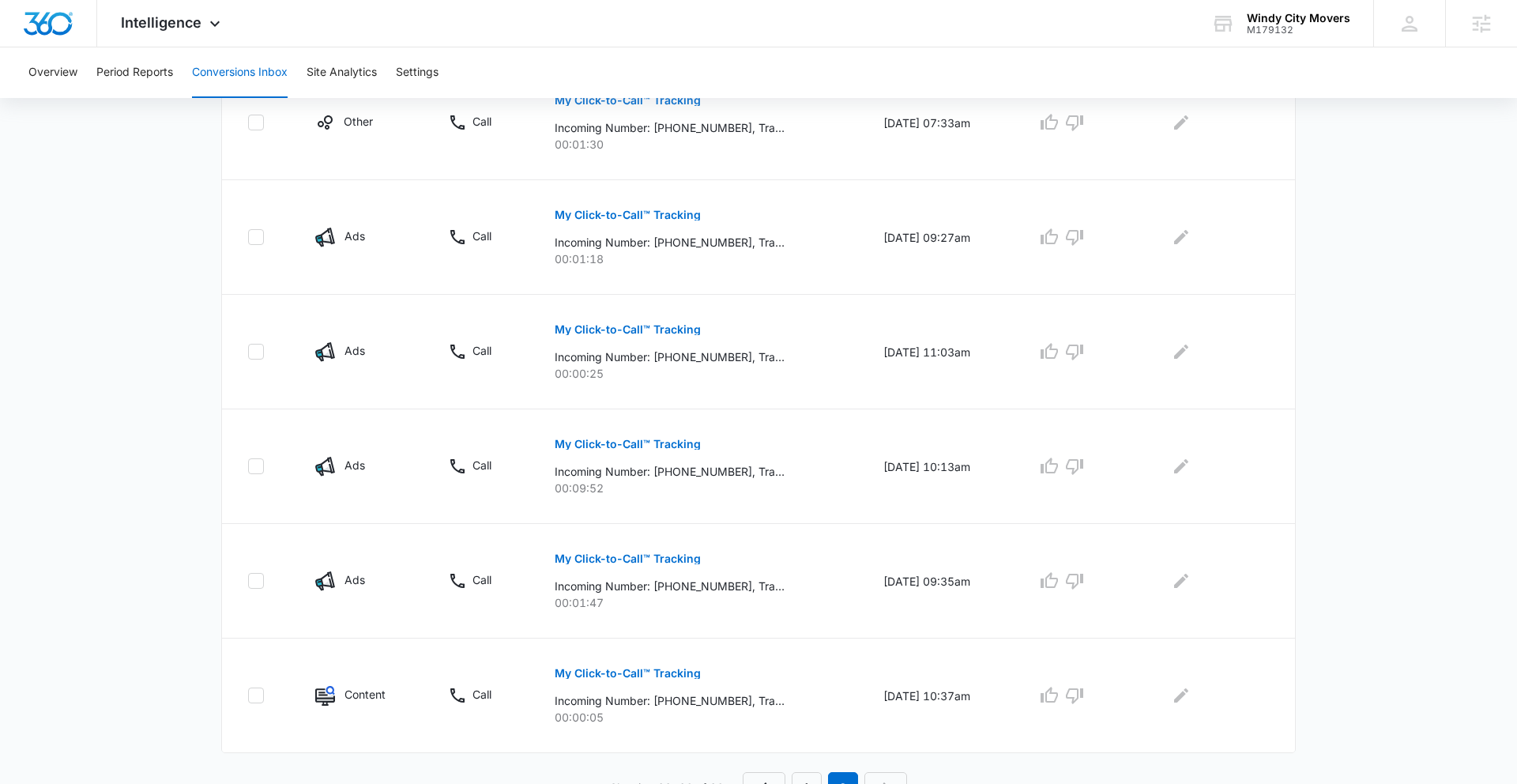
scroll to position [450, 0]
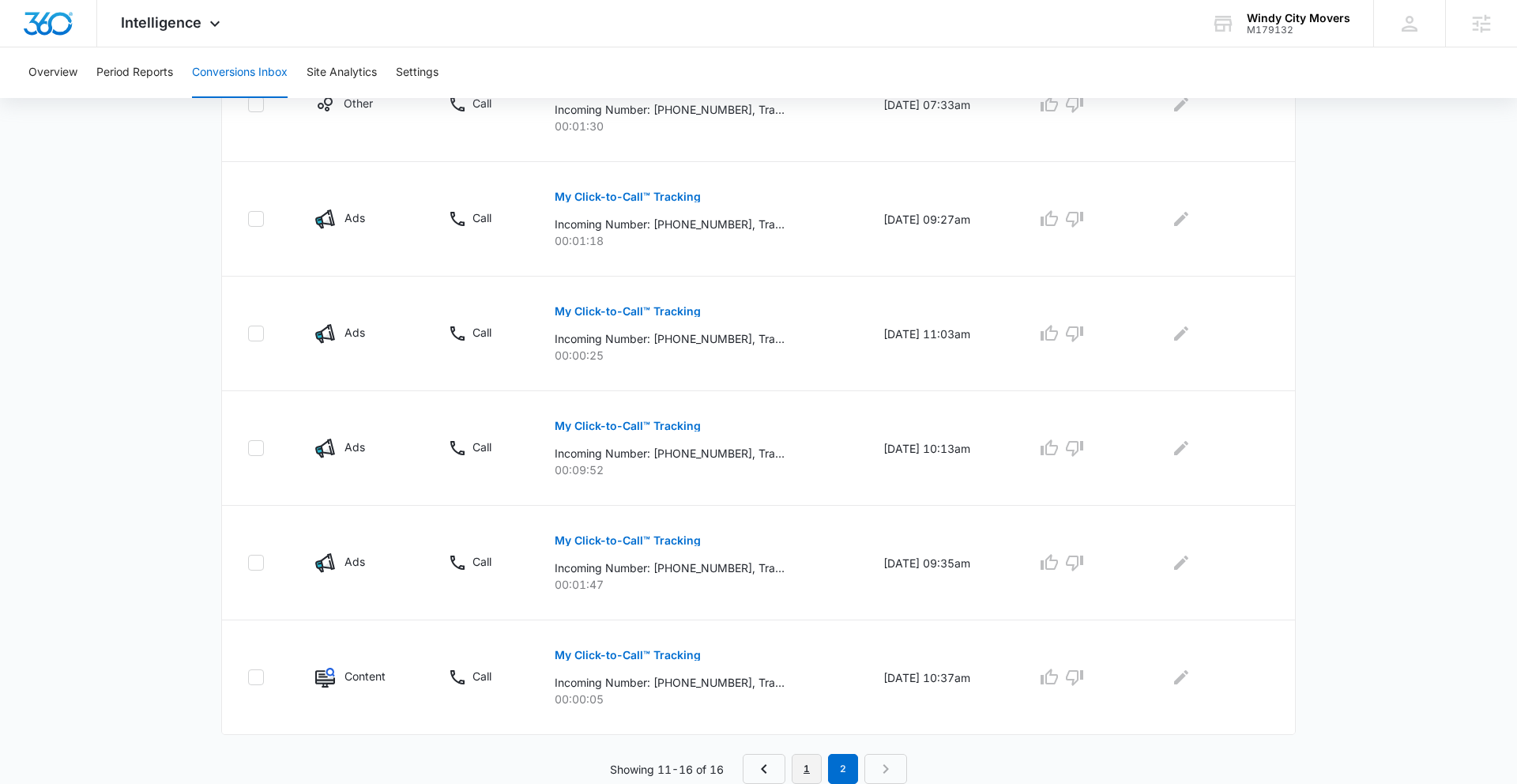
click at [804, 762] on link "1" at bounding box center [807, 768] width 30 height 30
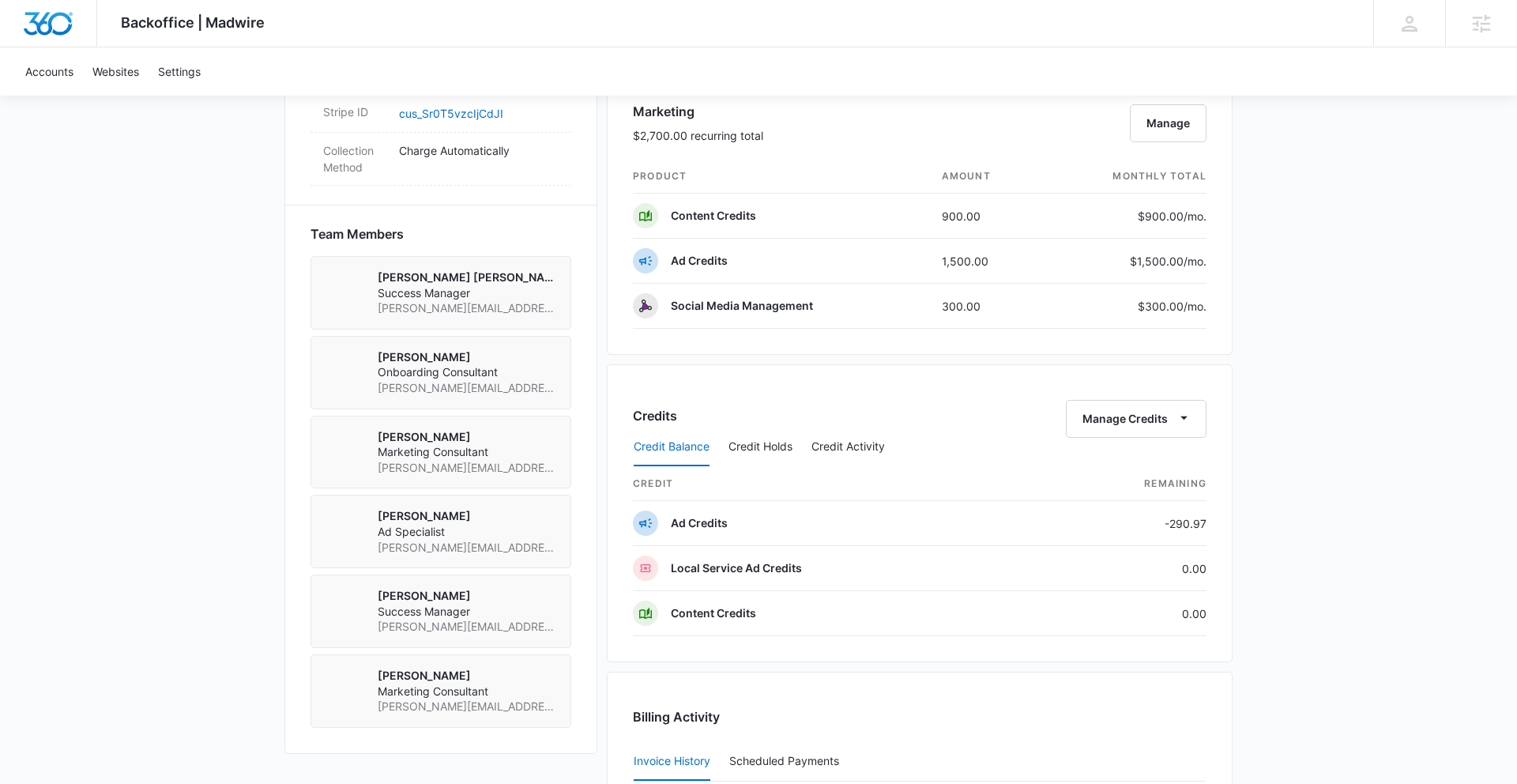
scroll to position [1030, 0]
drag, startPoint x: 1129, startPoint y: 522, endPoint x: 1260, endPoint y: 537, distance: 131.9
click at [1260, 537] on div "Backoffice | Madwire Apps Settings SD Slater Drost slater.drost@madwire.com My …" at bounding box center [758, 82] width 1517 height 2225
click at [1274, 548] on div "Backoffice | Madwire Apps Settings SD Slater Drost slater.drost@madwire.com My …" at bounding box center [758, 82] width 1517 height 2225
click at [1188, 521] on td "-290.97" at bounding box center [1122, 520] width 168 height 45
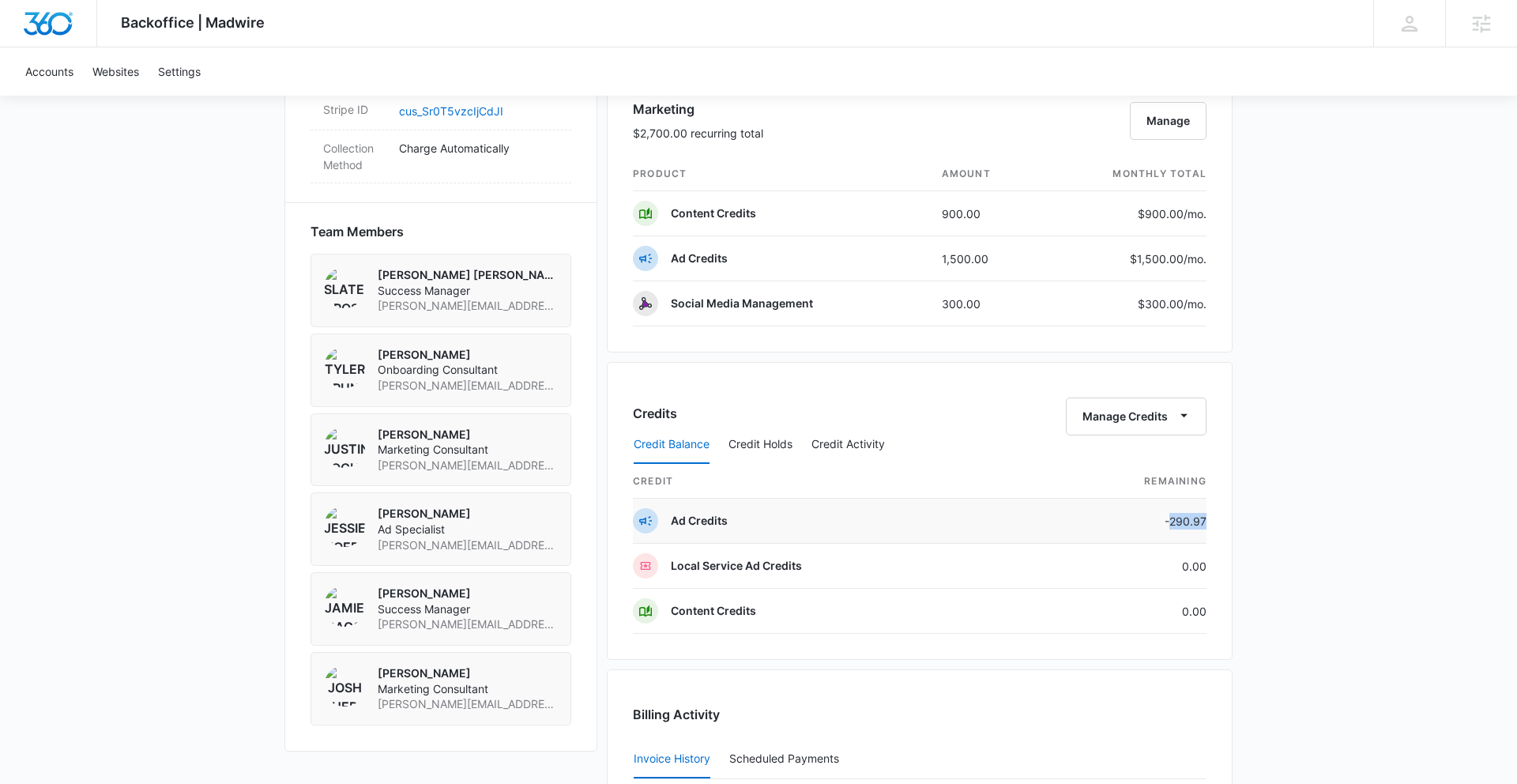
click at [1188, 521] on td "-290.97" at bounding box center [1122, 520] width 168 height 45
click at [1285, 556] on div "Backoffice | Madwire Apps Settings SD Slater Drost slater.drost@madwire.com My …" at bounding box center [758, 82] width 1517 height 2225
click at [1309, 592] on div "Backoffice | Madwire Apps Settings SD Slater Drost slater.drost@madwire.com My …" at bounding box center [758, 82] width 1517 height 2225
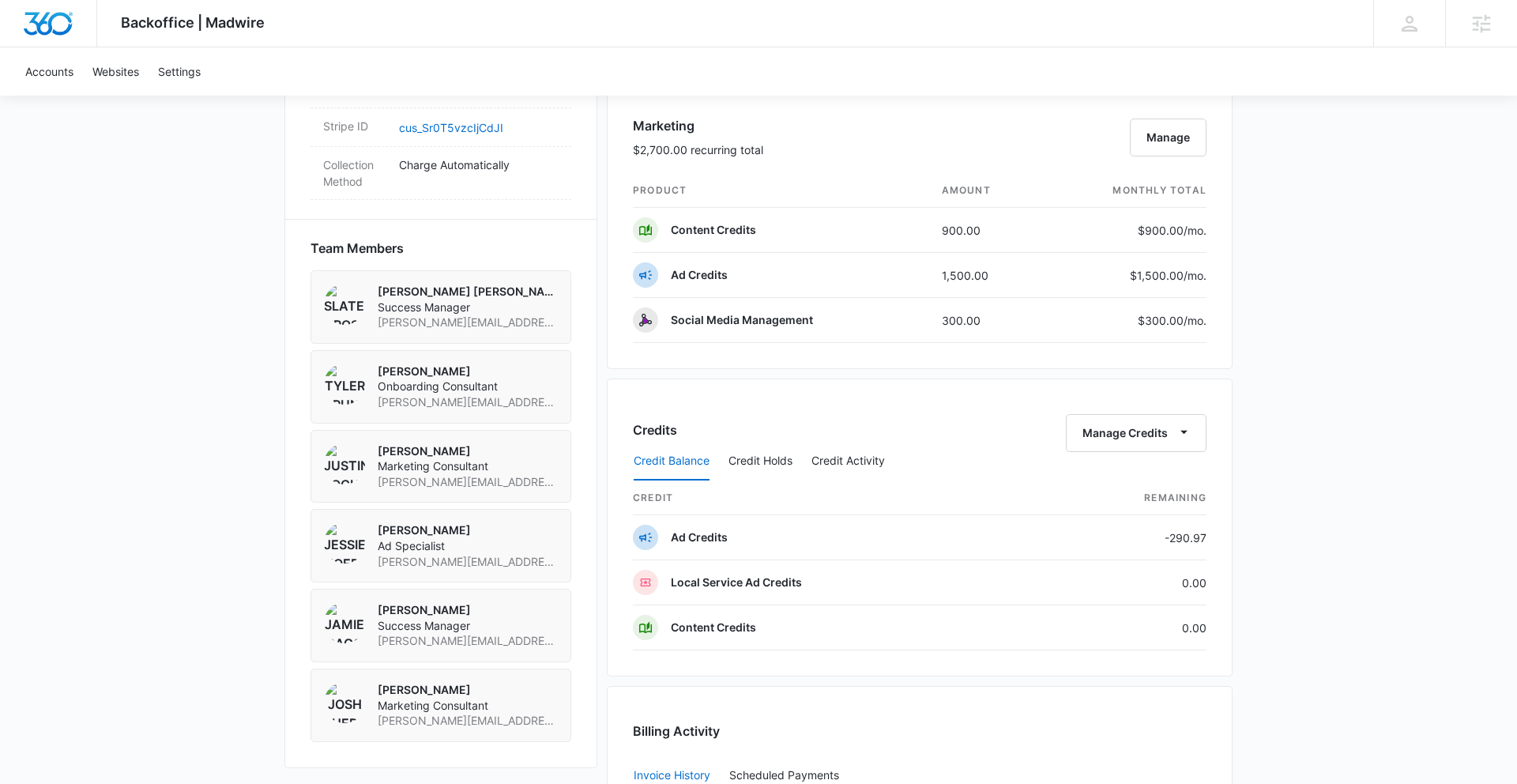
scroll to position [1001, 0]
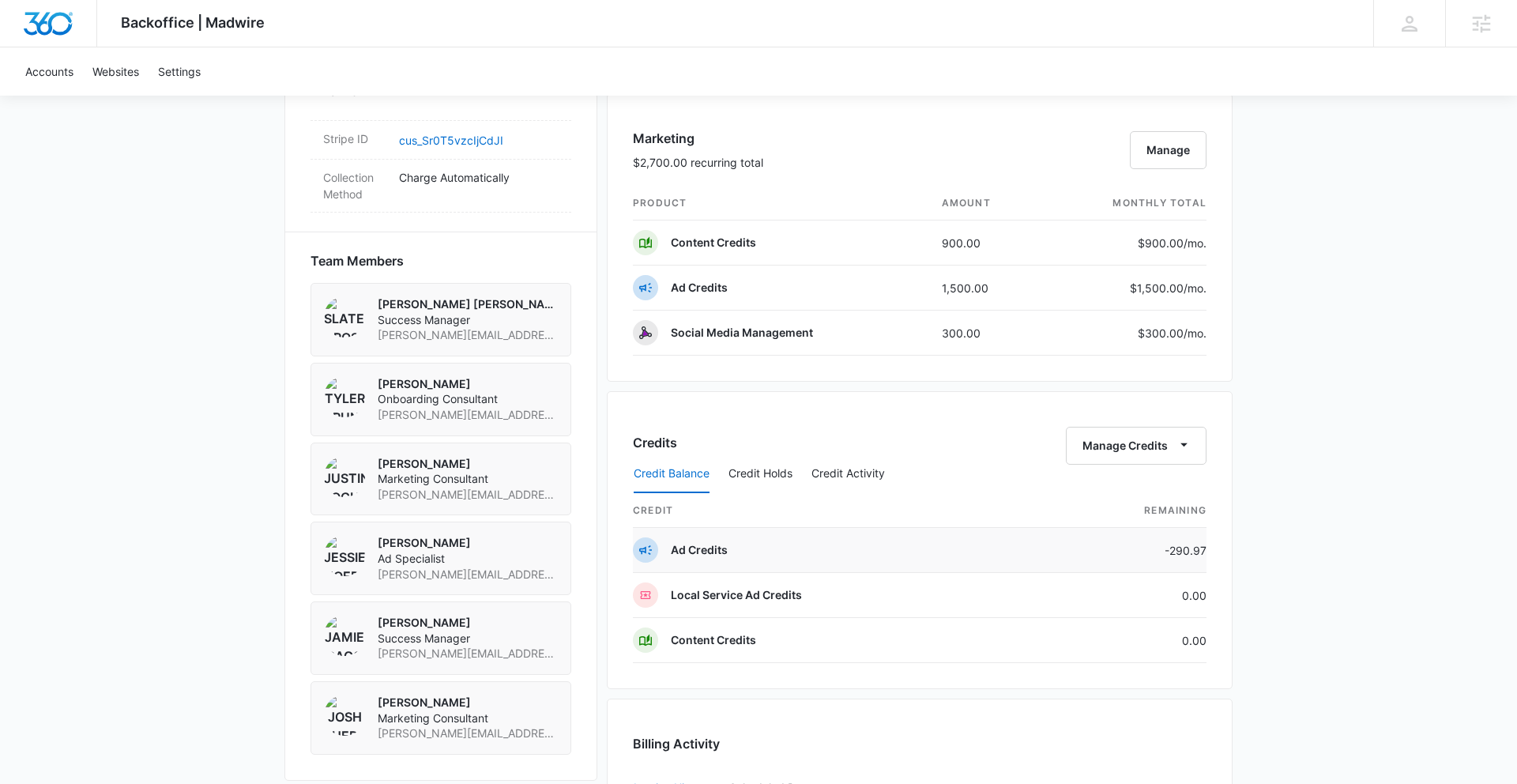
click at [1181, 548] on td "-290.97" at bounding box center [1122, 549] width 168 height 45
click at [1168, 550] on td "-290.97" at bounding box center [1122, 549] width 168 height 45
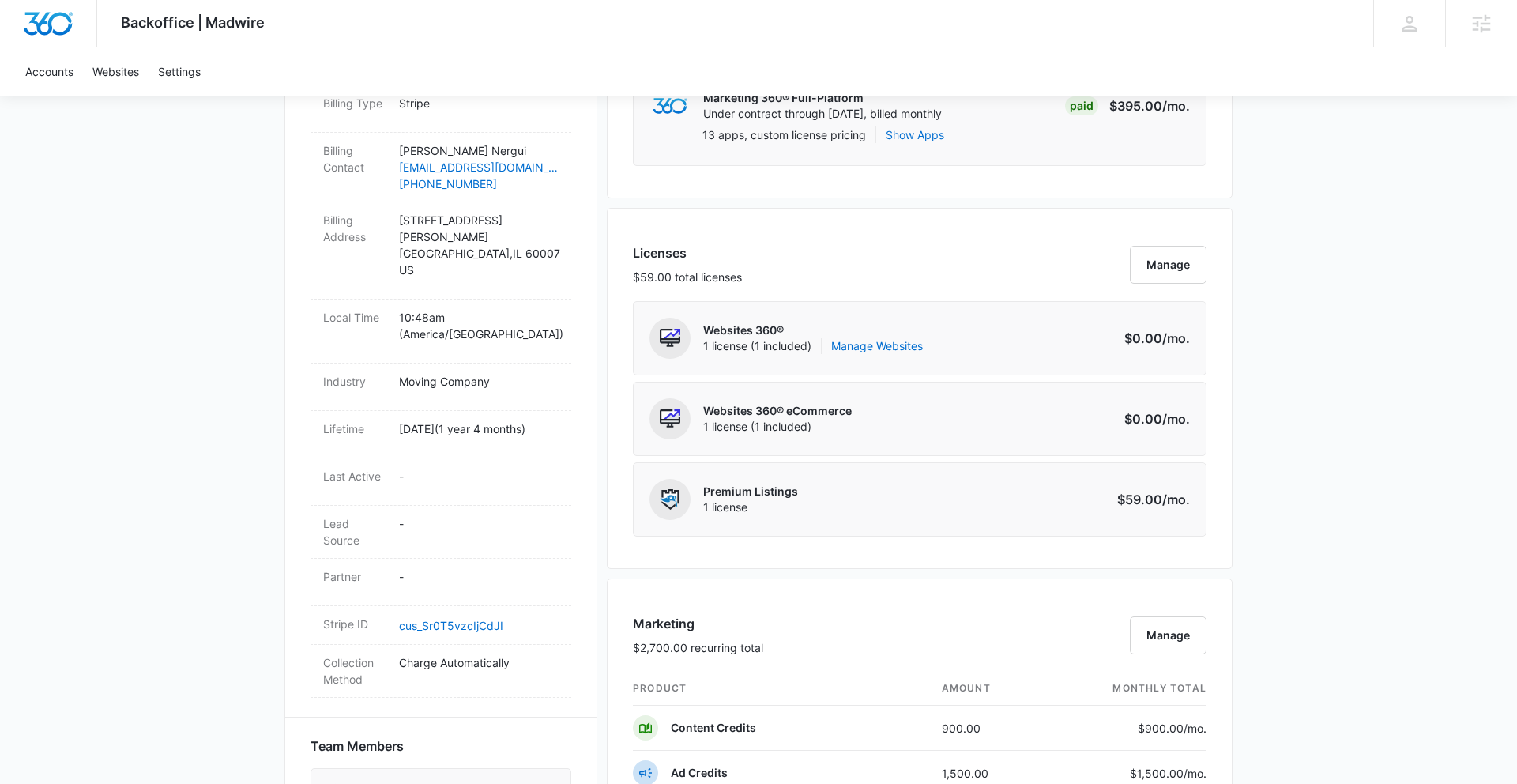
scroll to position [156, 0]
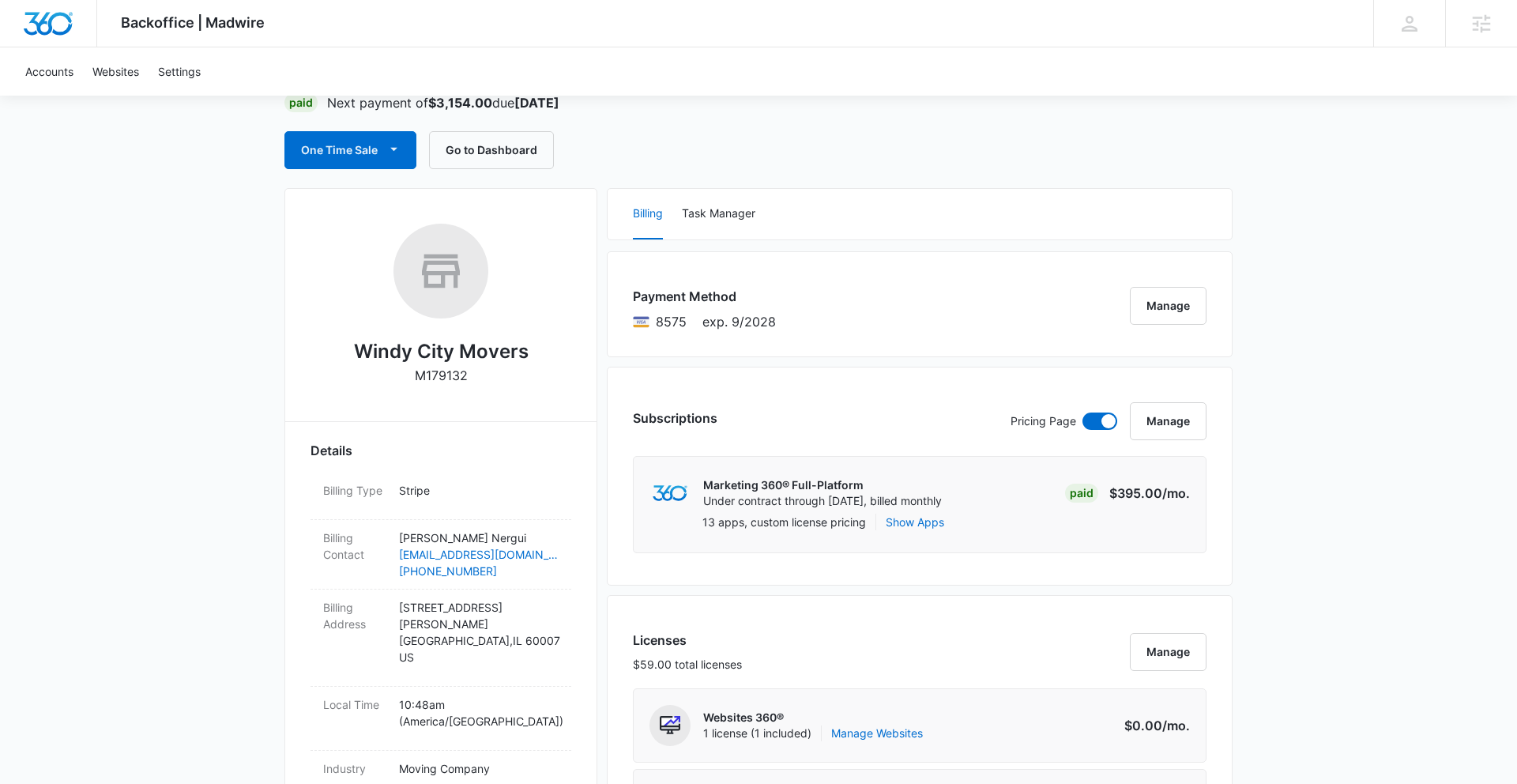
scroll to position [0, 0]
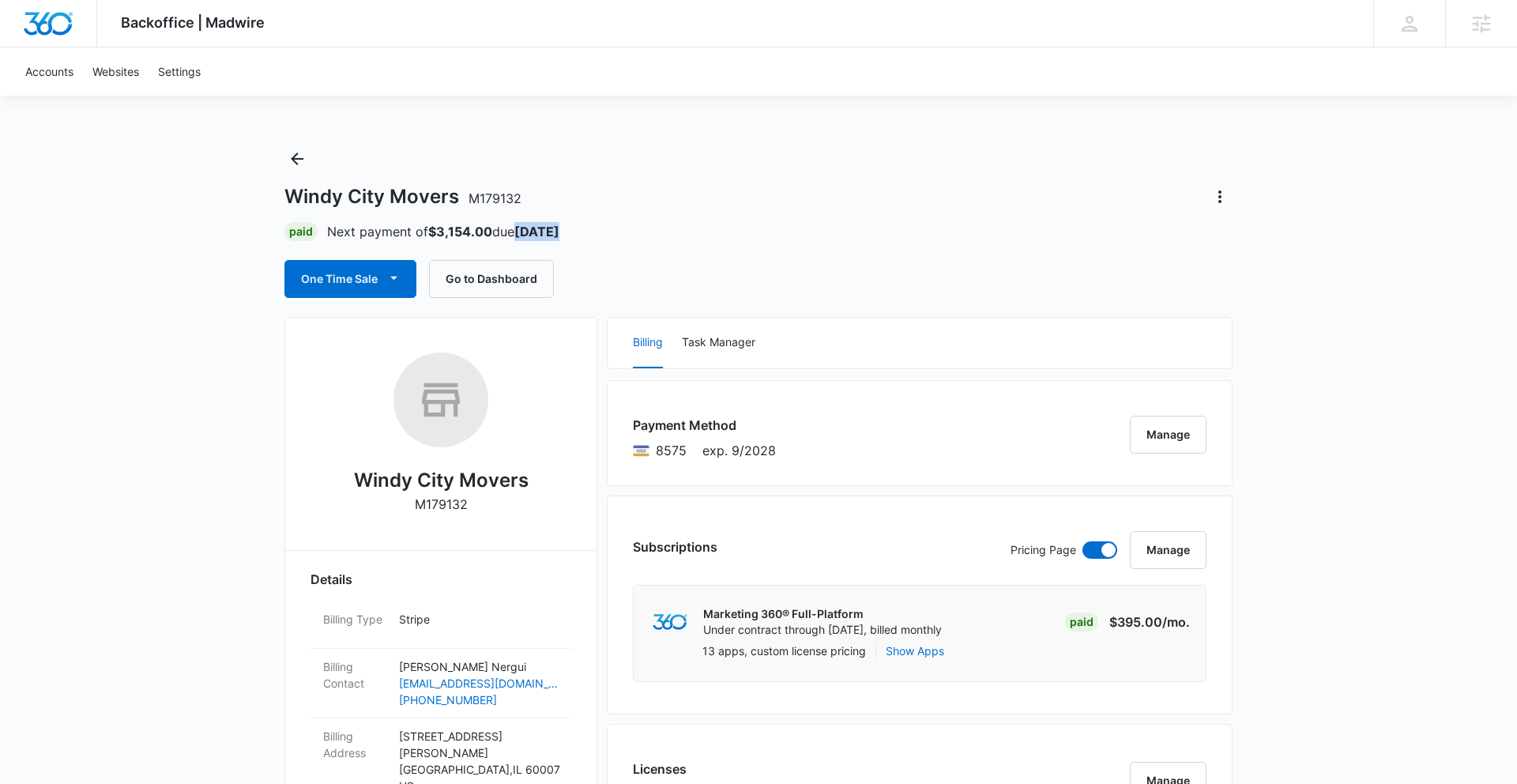
drag, startPoint x: 523, startPoint y: 234, endPoint x: 570, endPoint y: 236, distance: 47.0
click at [570, 236] on div "Paid Next payment of $3,154.00 due Oct 12" at bounding box center [758, 232] width 947 height 19
click at [693, 265] on div "One Time Sale Go to Dashboard" at bounding box center [758, 279] width 947 height 38
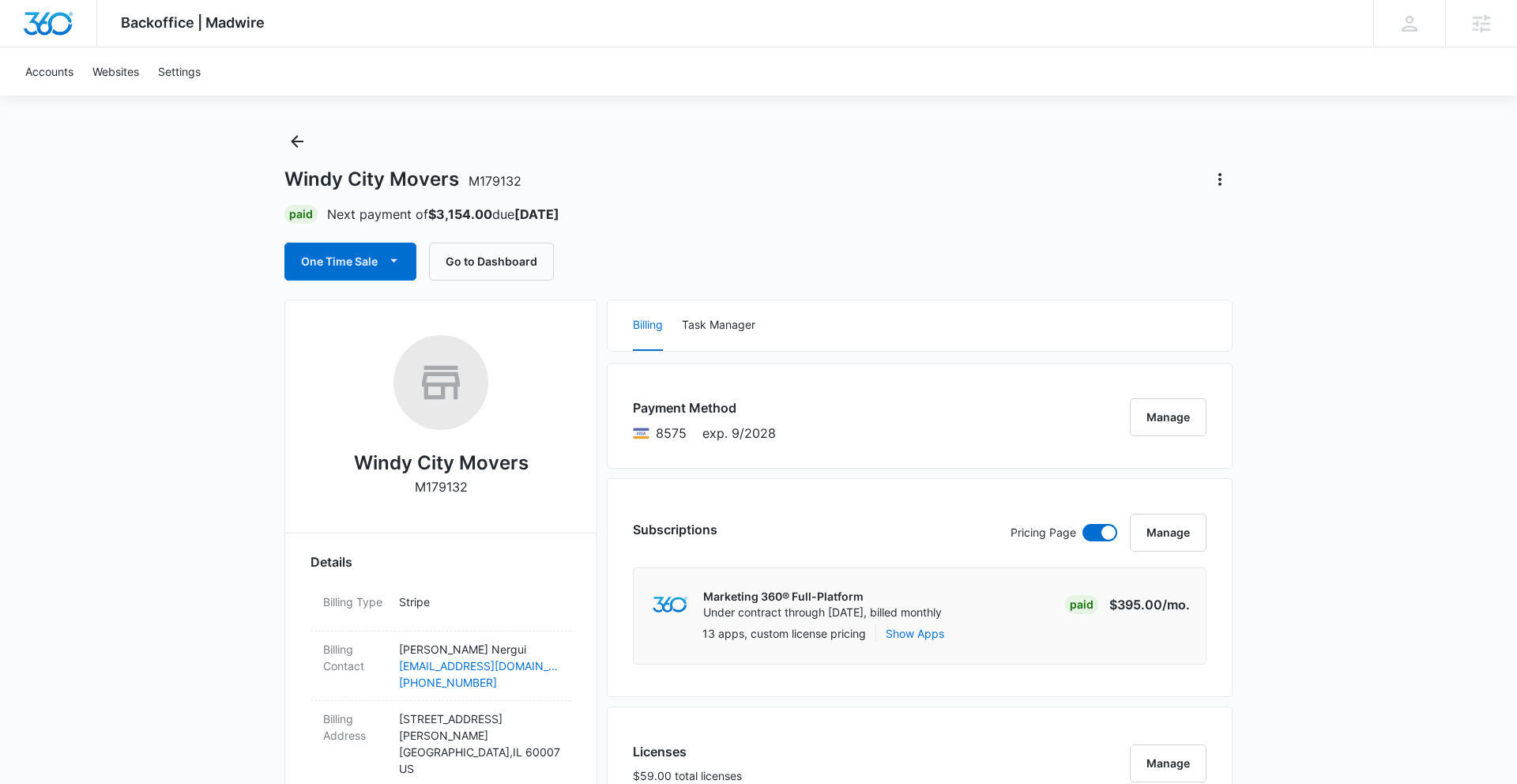
scroll to position [15, 0]
